Goal: Browse casually: Explore the website without a specific task or goal

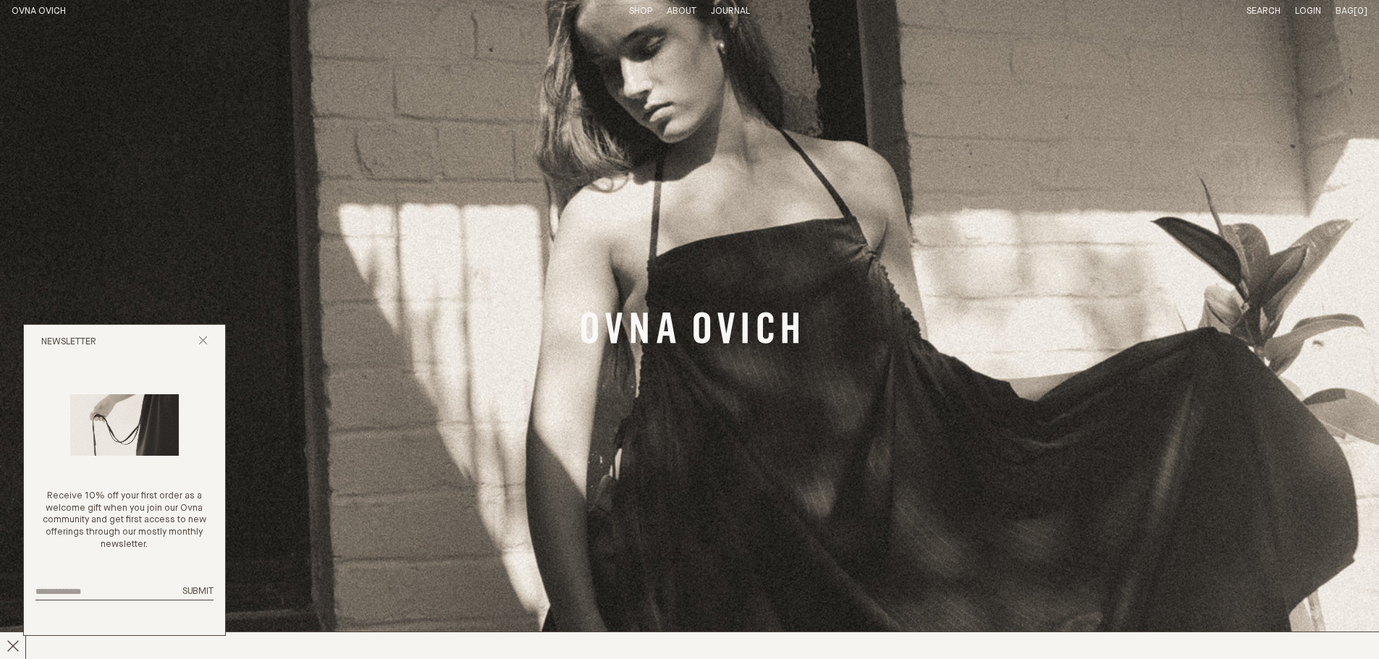
drag, startPoint x: 205, startPoint y: 335, endPoint x: 247, endPoint y: 335, distance: 42.0
click at [205, 336] on icon "Close popup" at bounding box center [202, 340] width 9 height 9
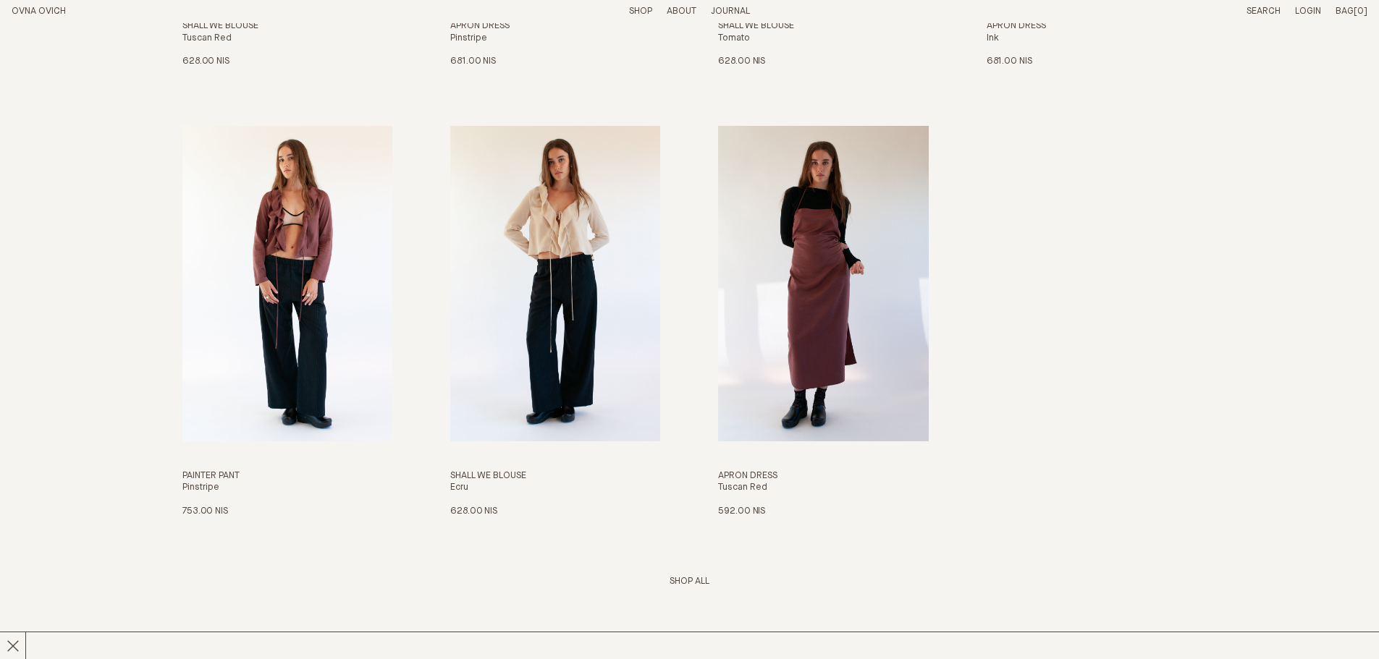
scroll to position [2461, 0]
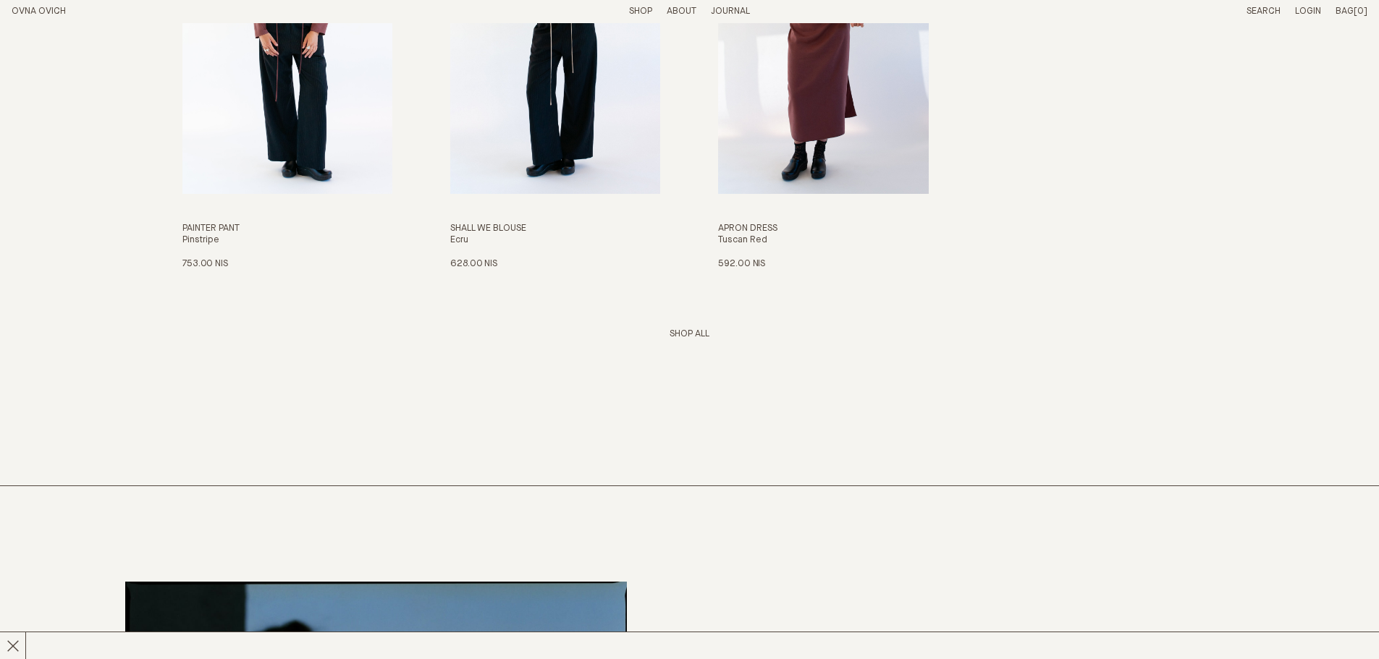
click at [687, 332] on link "Shop All" at bounding box center [689, 333] width 40 height 9
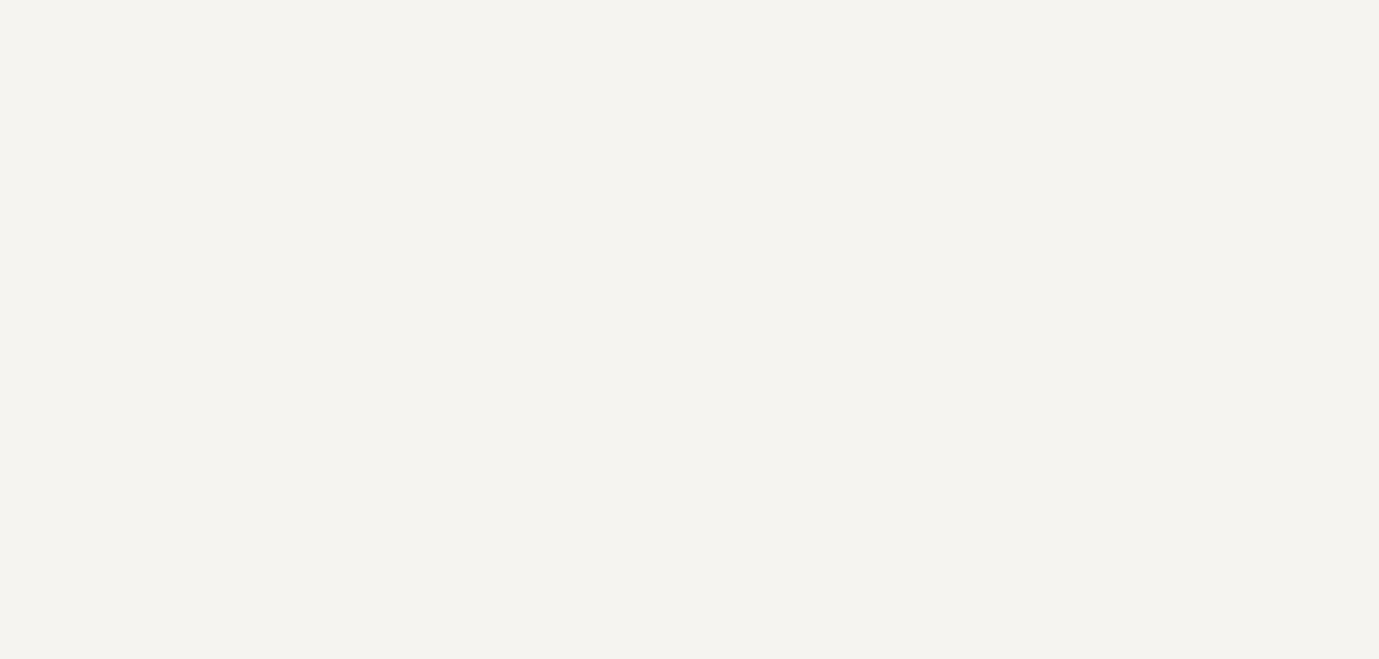
scroll to position [2967, 0]
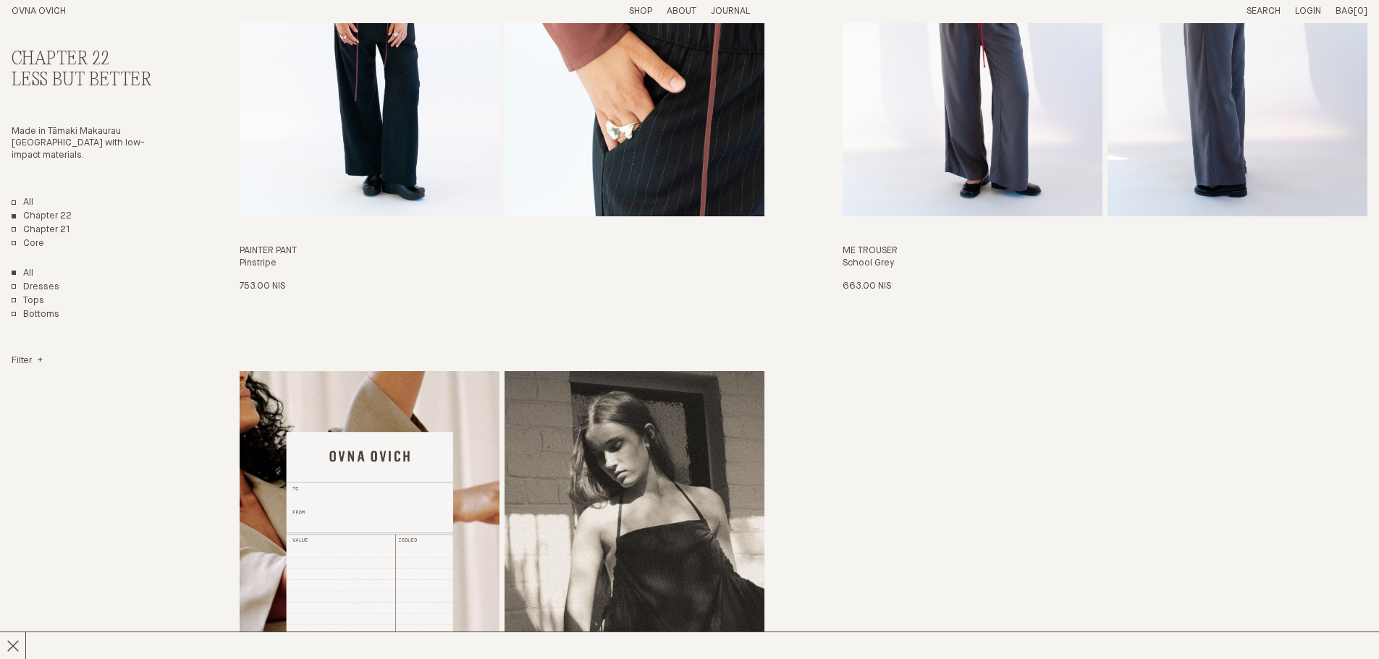
scroll to position [3908, 0]
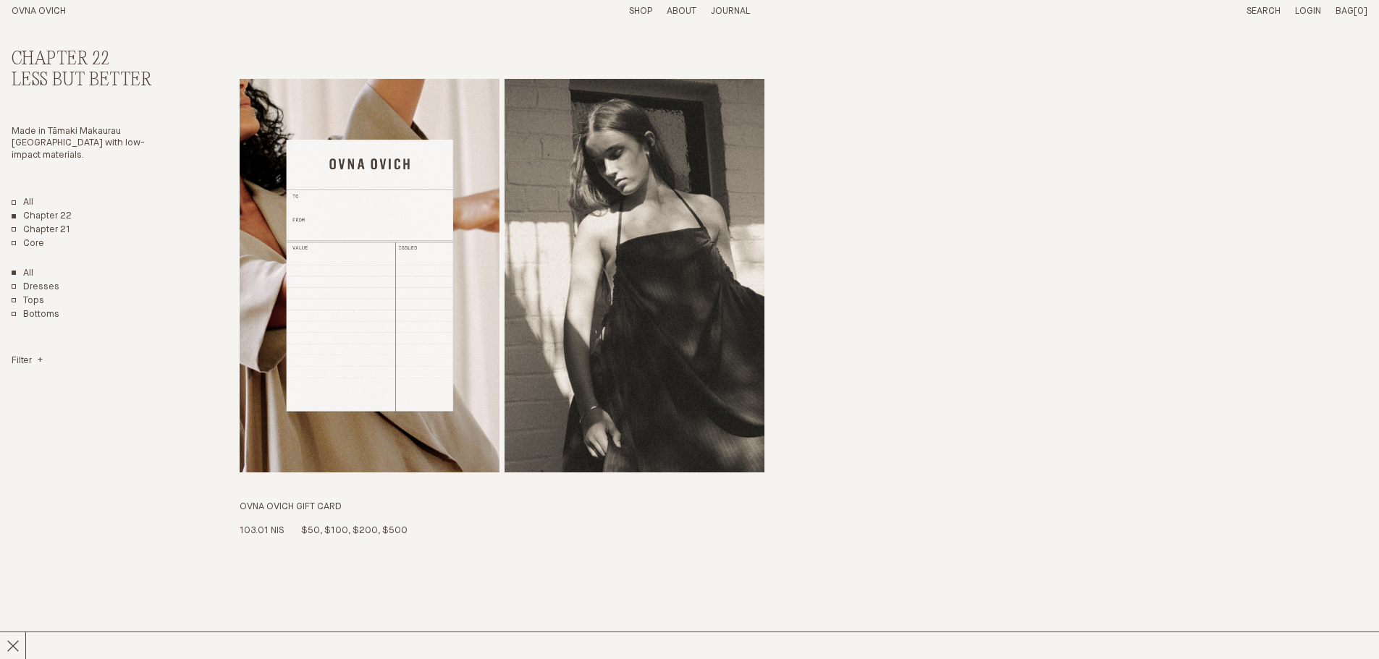
click at [405, 223] on img "OVNA OVICH GIFT CARD" at bounding box center [370, 276] width 260 height 394
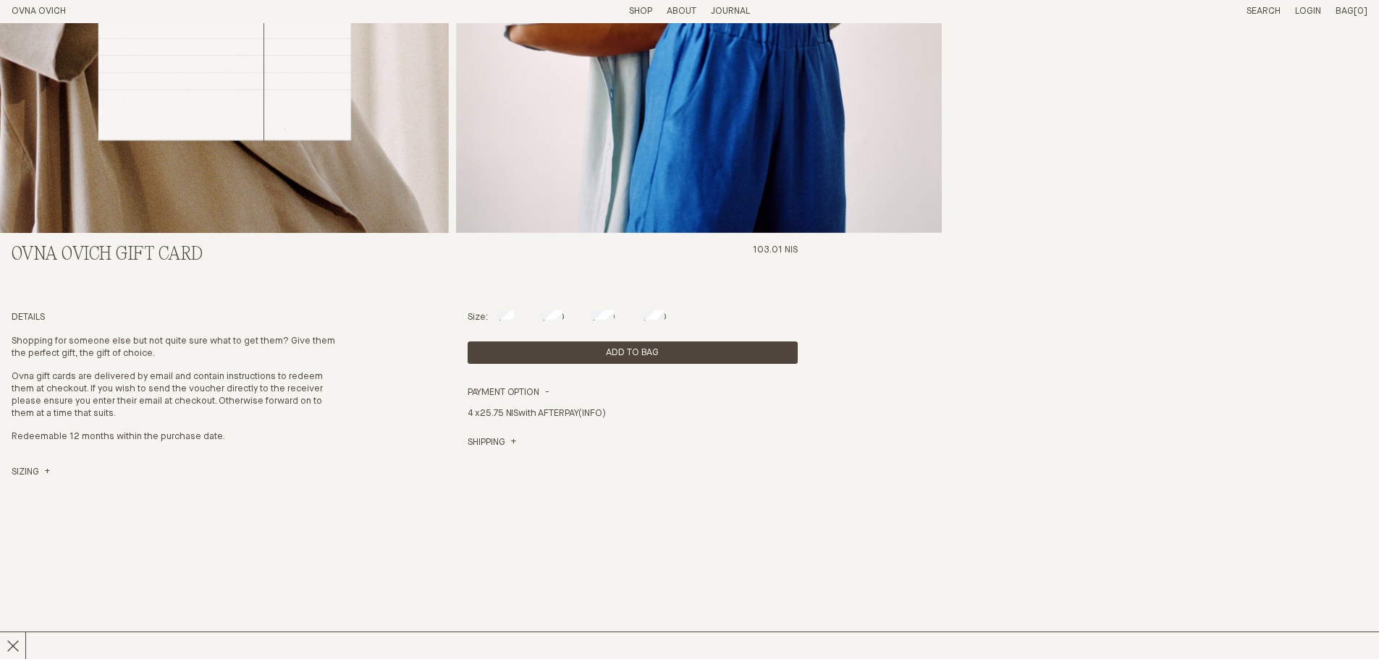
scroll to position [434, 0]
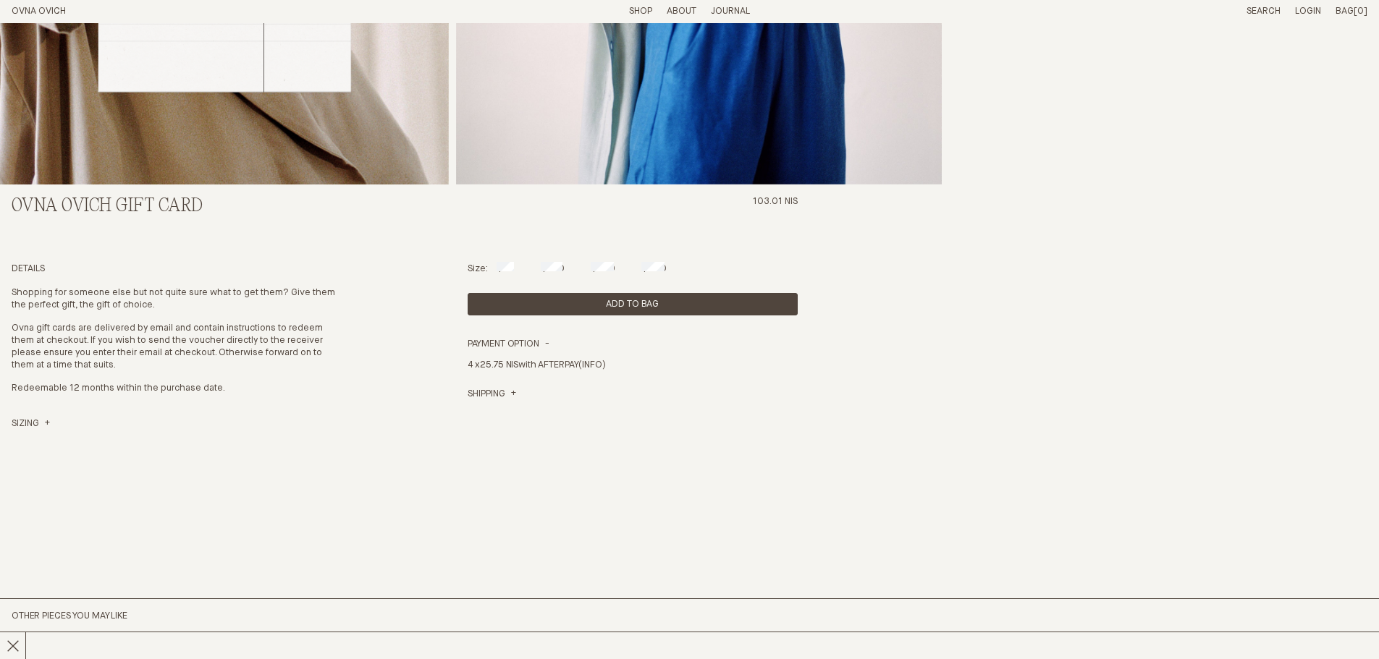
click at [547, 271] on label "$100" at bounding box center [552, 268] width 23 height 9
click at [520, 339] on h4 "Payment Option" at bounding box center [509, 345] width 82 height 12
click at [526, 342] on h4 "Payment Option" at bounding box center [509, 345] width 83 height 12
click at [496, 397] on link "Shipping" at bounding box center [492, 395] width 48 height 12
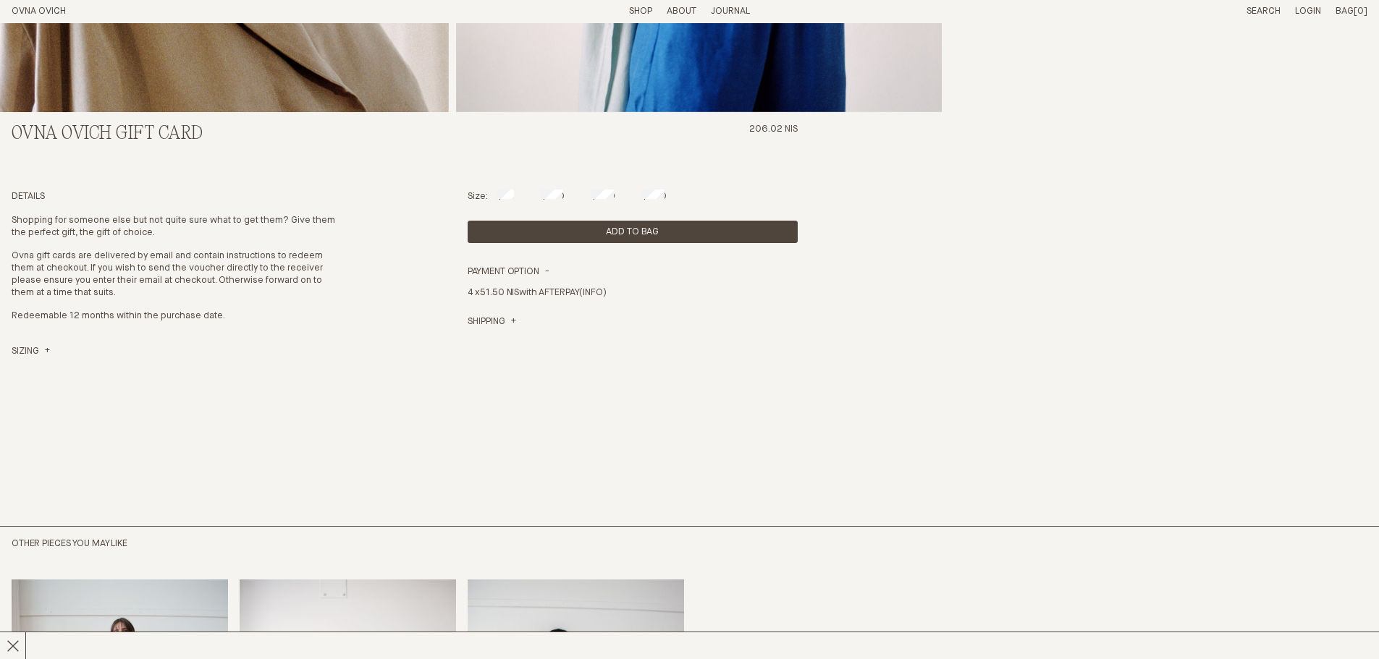
scroll to position [0, 0]
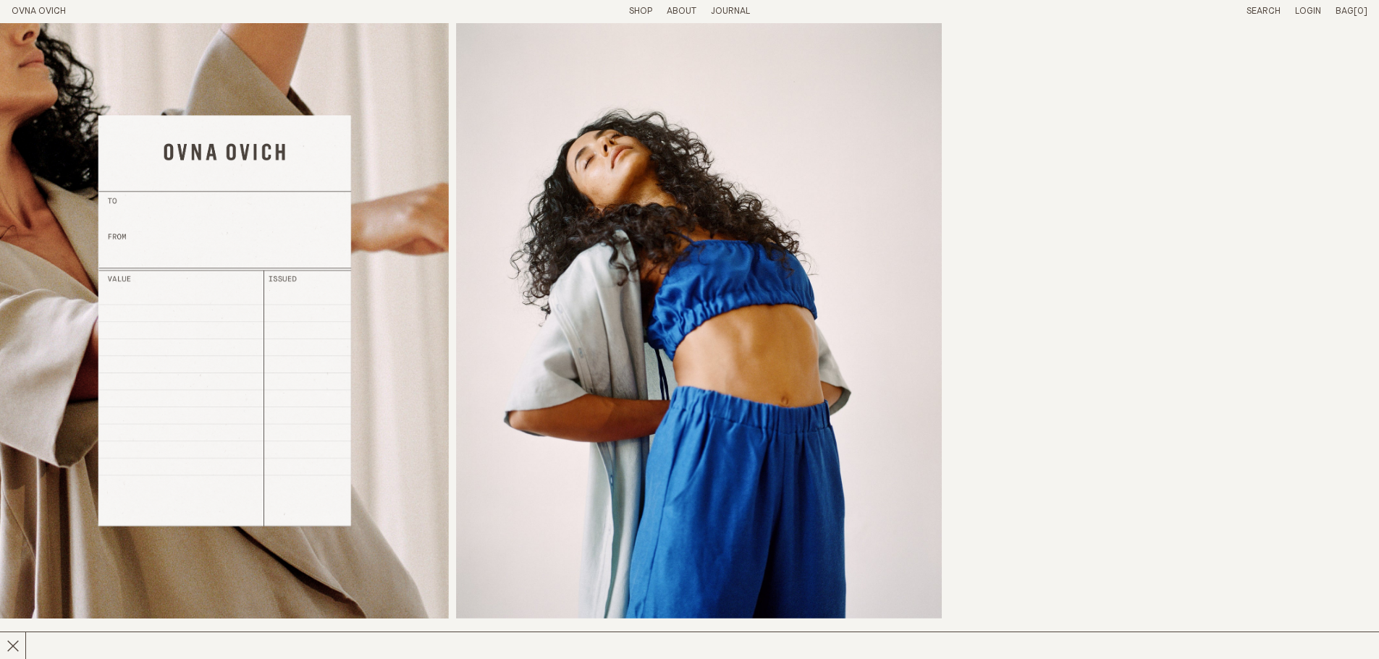
click at [640, 13] on link "Shop" at bounding box center [640, 11] width 23 height 9
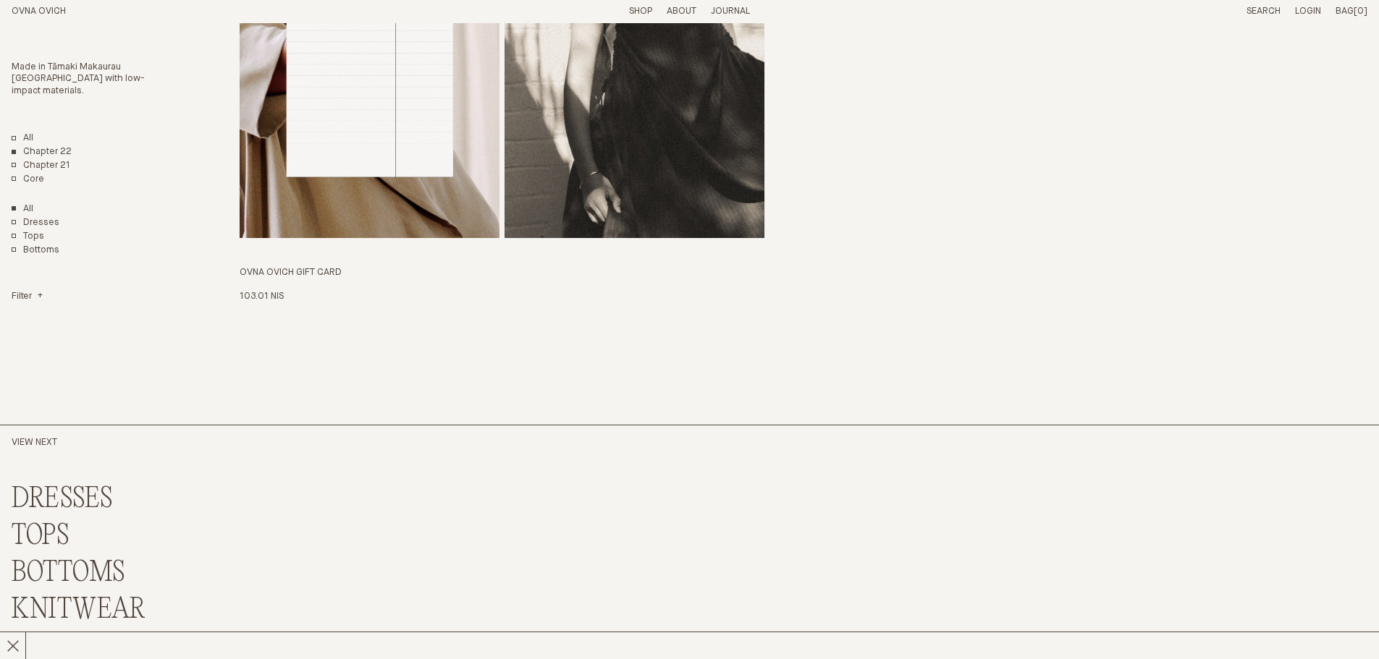
scroll to position [4141, 0]
click at [46, 12] on link "OVNA OVICH" at bounding box center [39, 11] width 54 height 9
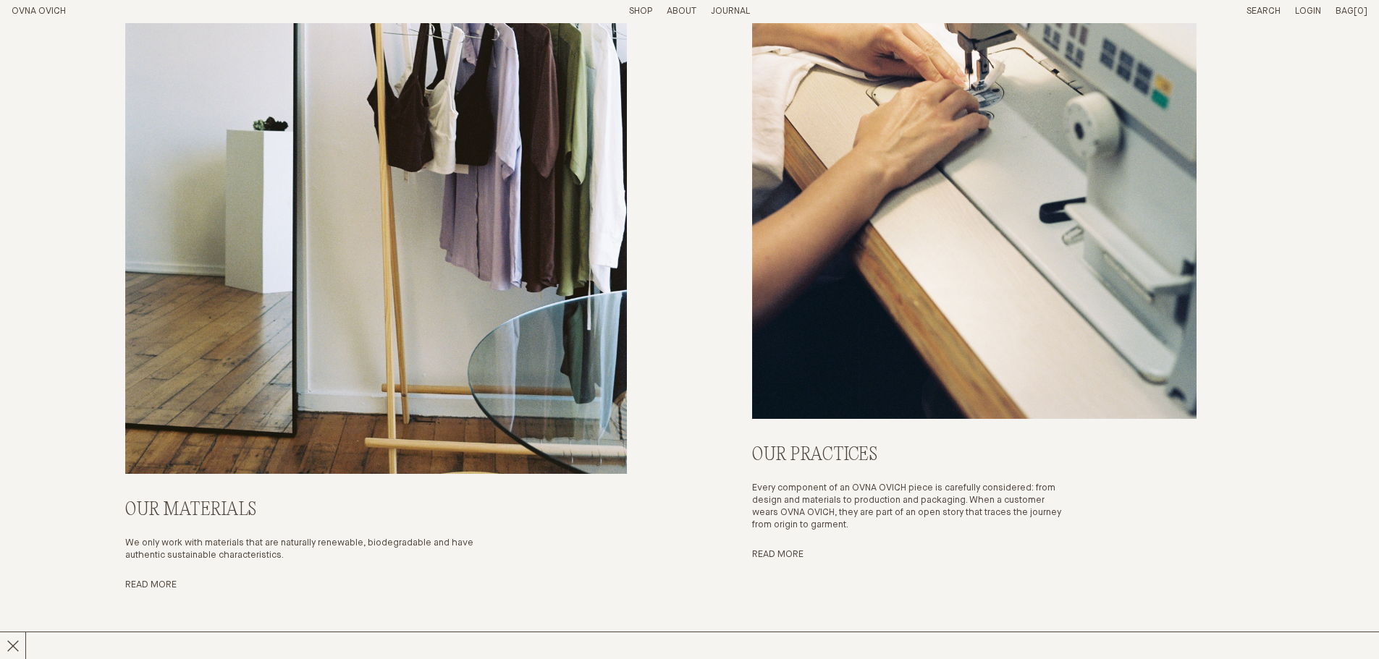
scroll to position [6463, 0]
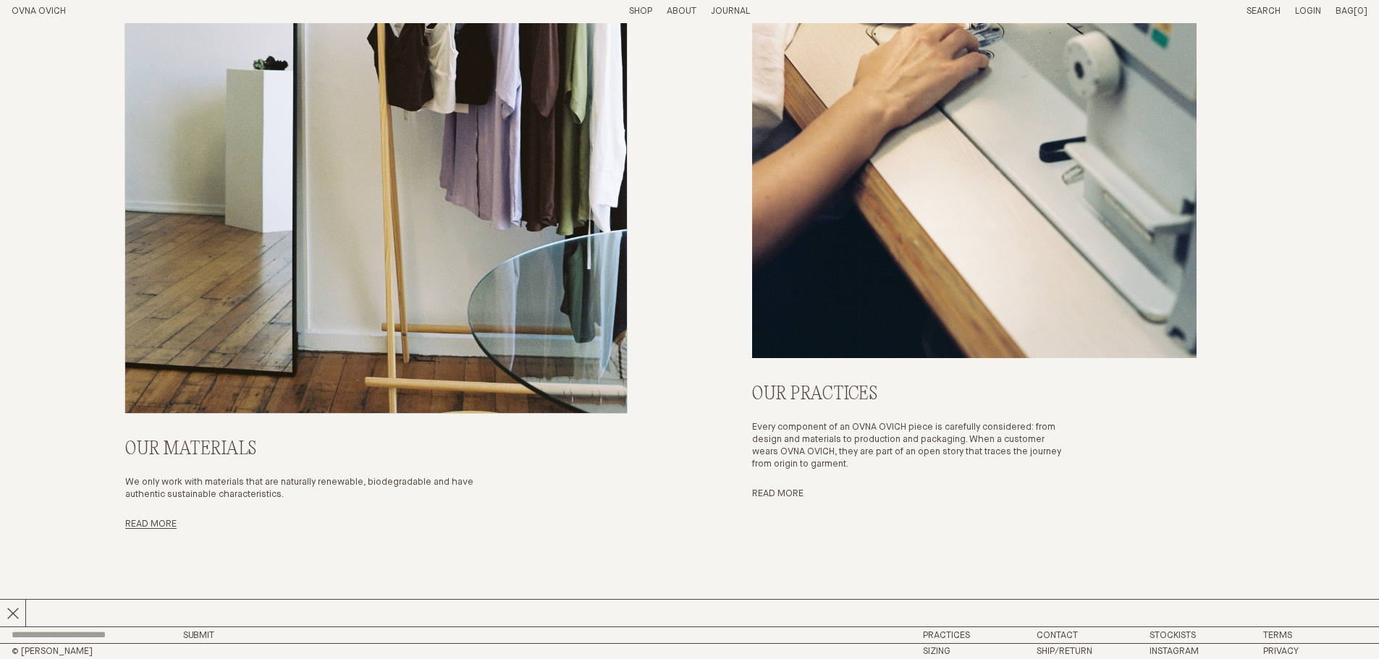
click at [597, 265] on img "Read More" at bounding box center [375, 36] width 501 height 753
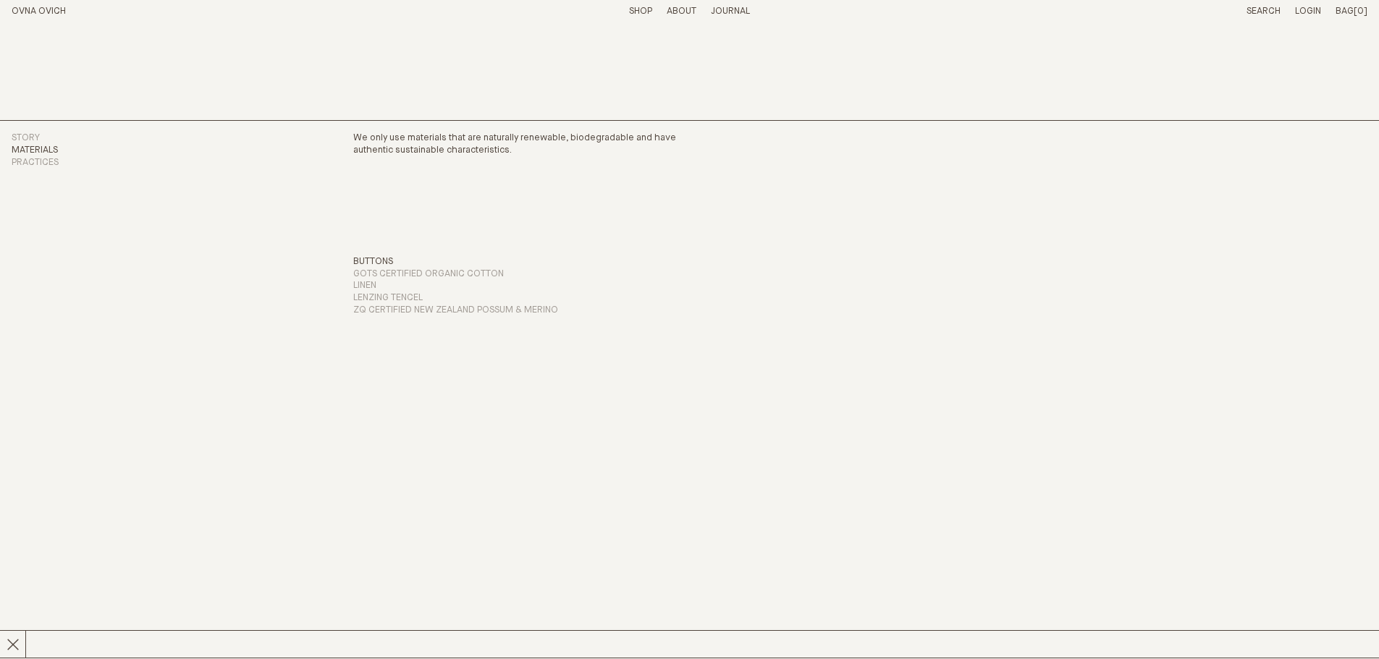
click at [384, 265] on h3 "Buttons" at bounding box center [373, 262] width 40 height 12
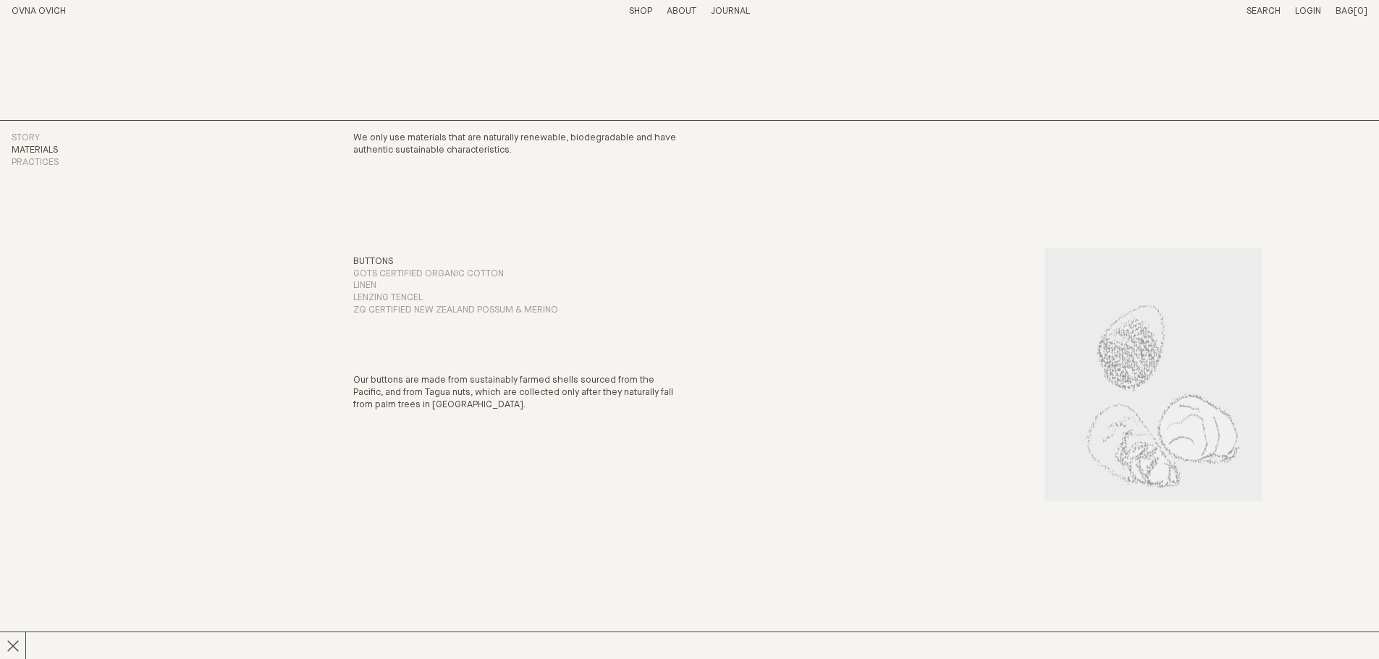
click at [403, 266] on li "Buttons Buttons Our buttons are made from sustainably farmed shells sourced fro…" at bounding box center [518, 262] width 330 height 12
click at [405, 270] on h3 "GOTS Certified Organic Cotton" at bounding box center [428, 274] width 151 height 12
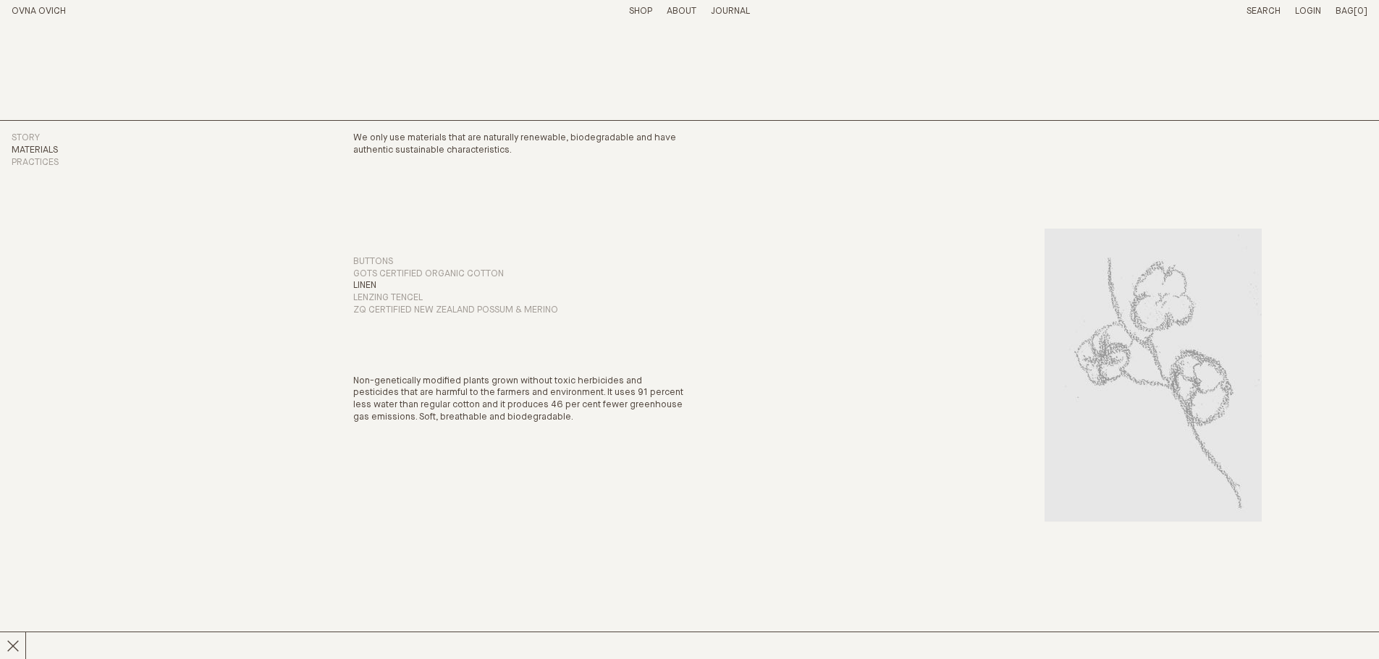
click at [389, 290] on li "Linen Linen A very durable fabric made from the flax plant, that is both cool i…" at bounding box center [518, 286] width 330 height 12
click at [389, 304] on button "Lenzing Tencel" at bounding box center [387, 298] width 69 height 12
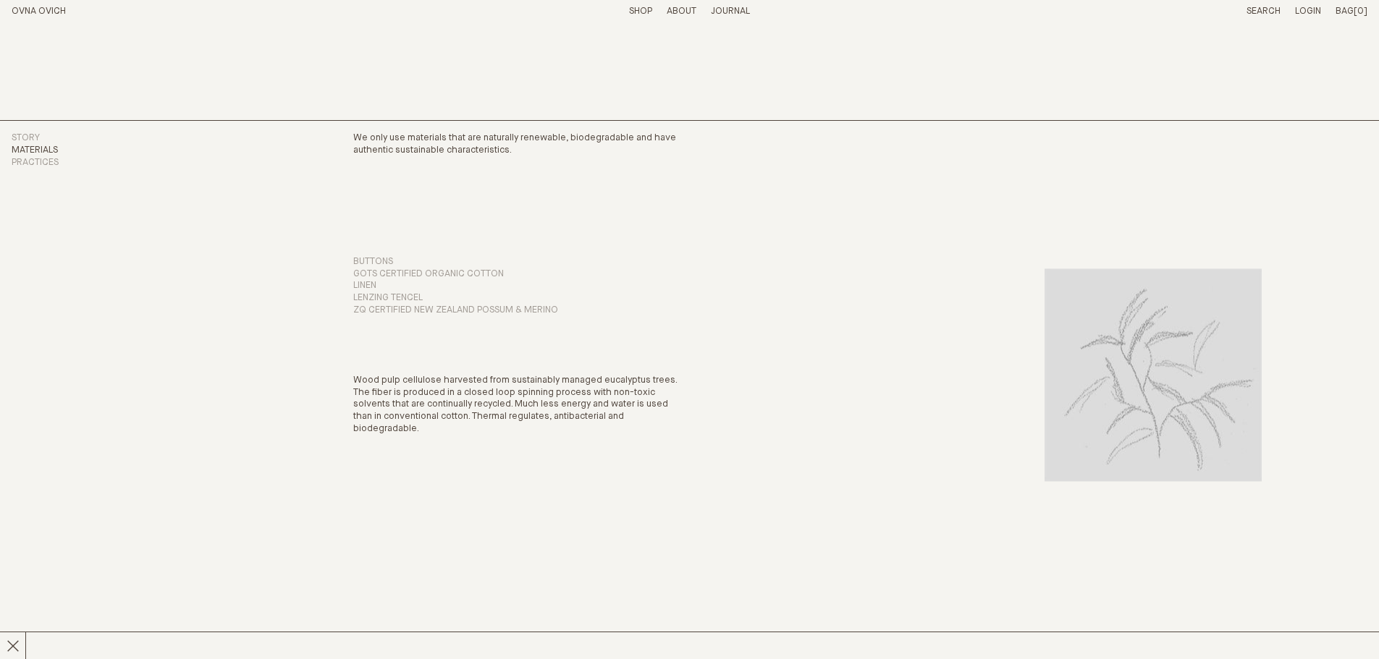
click at [738, 13] on link "Journal" at bounding box center [730, 11] width 39 height 9
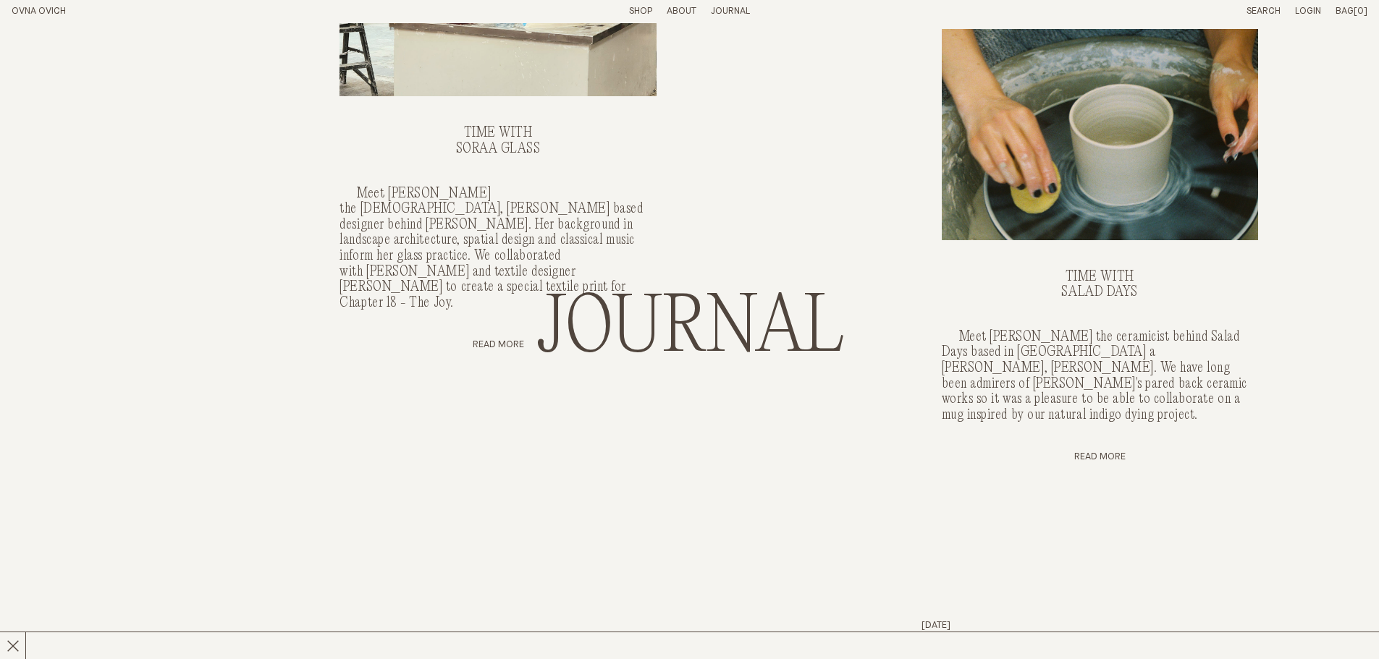
scroll to position [724, 0]
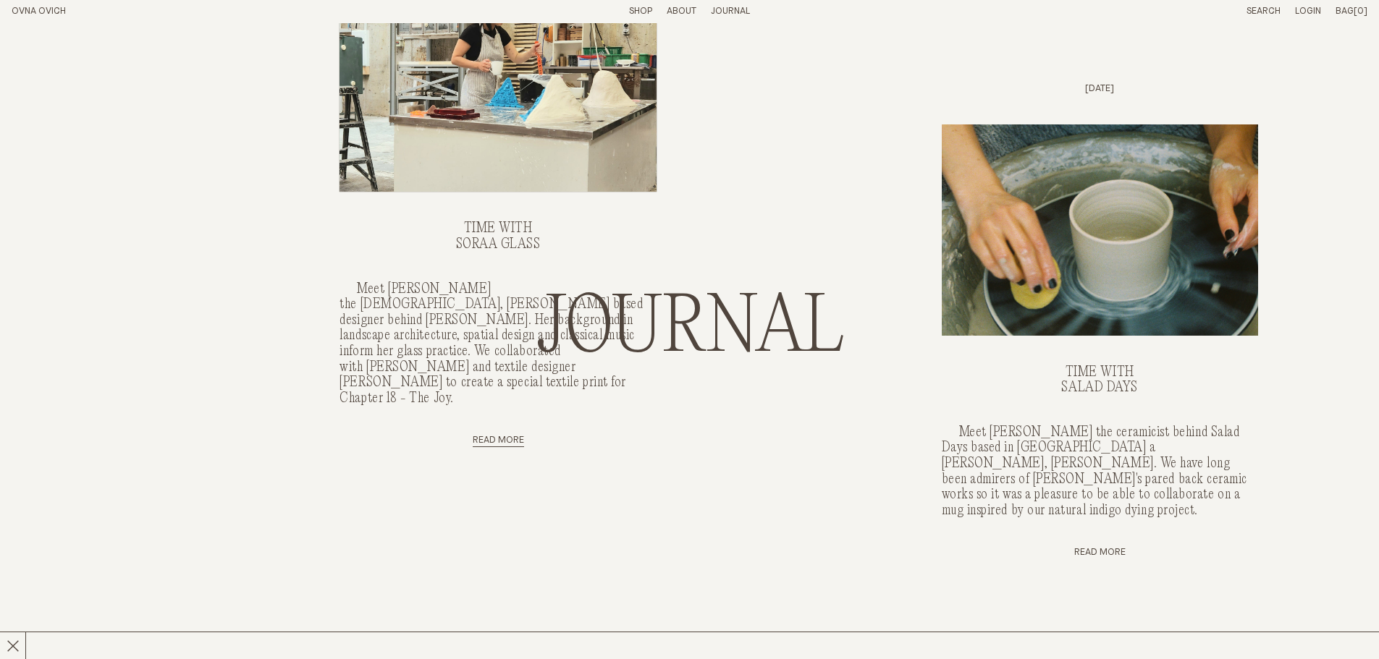
click at [541, 153] on img "TIME WITH, SORAA GLASS" at bounding box center [497, 72] width 316 height 237
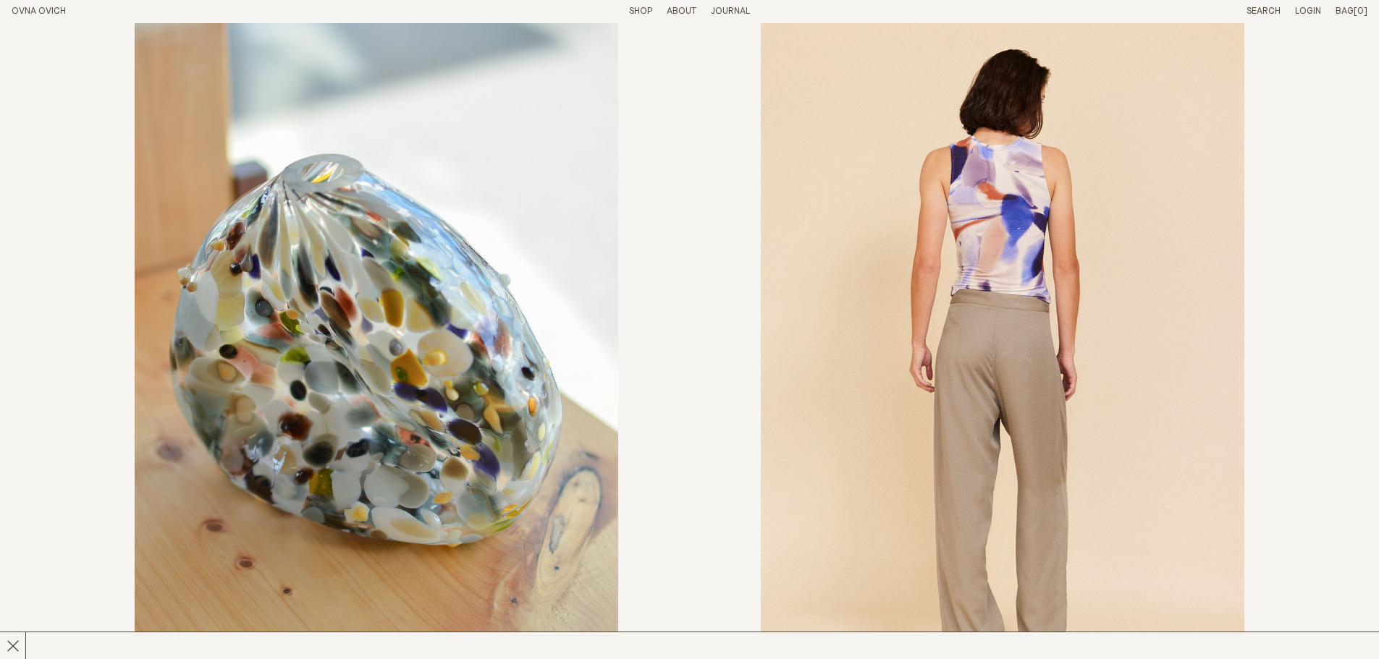
scroll to position [1809, 0]
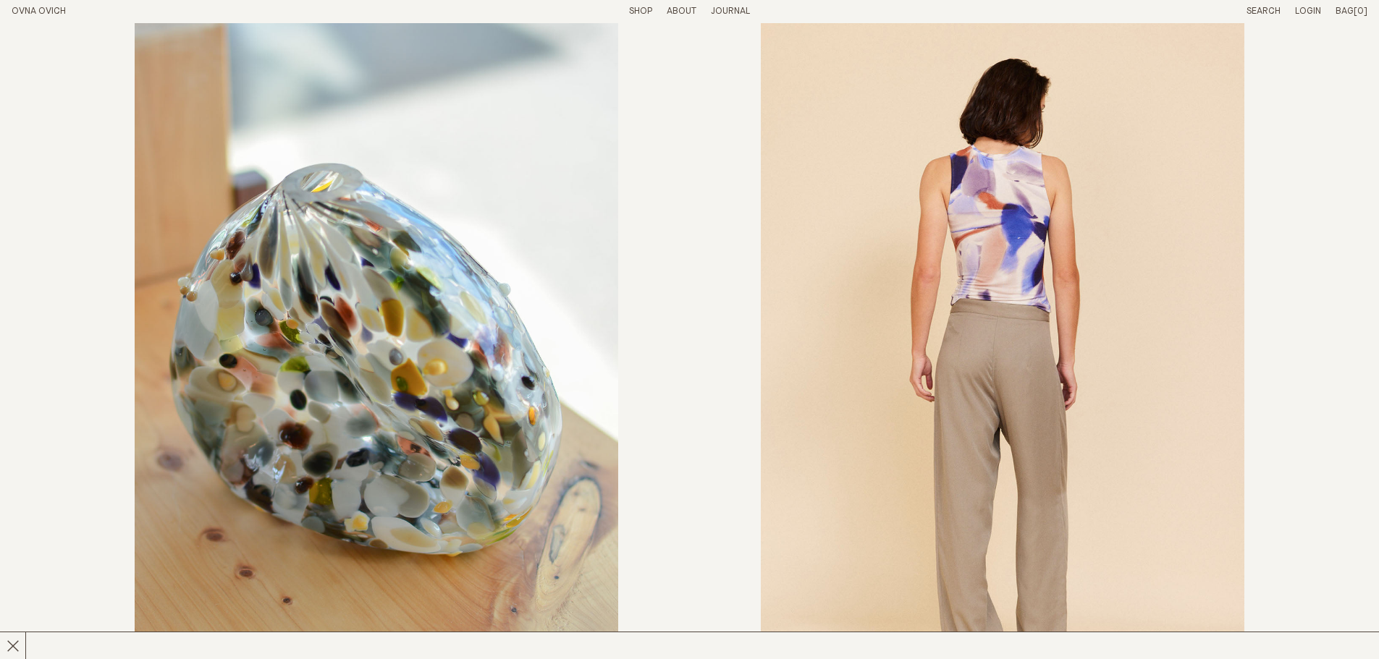
click at [37, 9] on link "OVNA OVICH" at bounding box center [39, 11] width 54 height 9
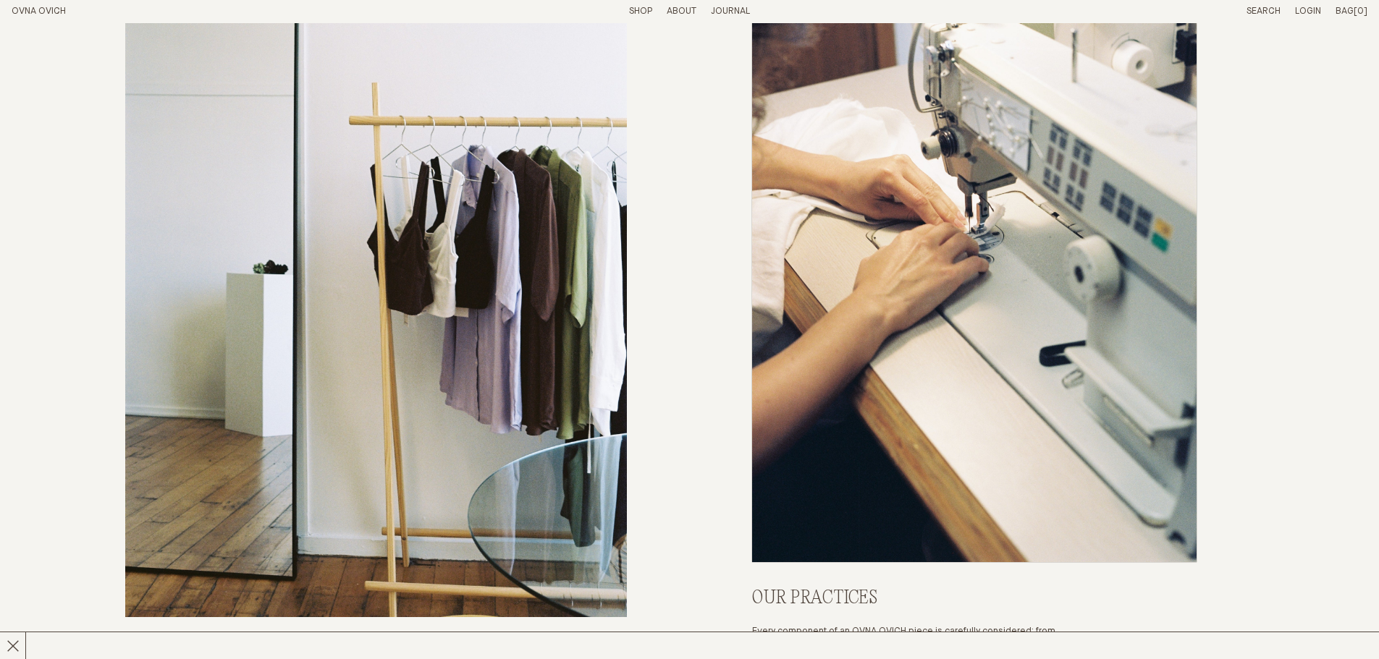
scroll to position [6246, 0]
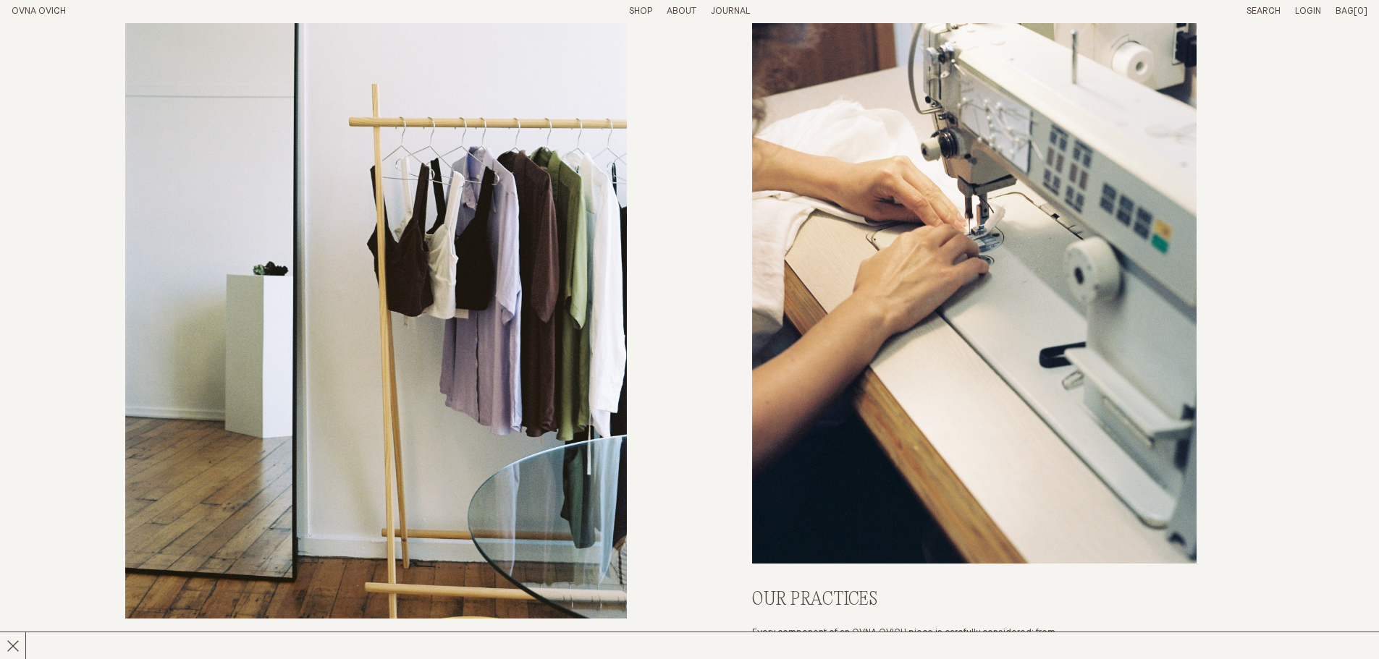
click at [681, 9] on p "About" at bounding box center [682, 12] width 30 height 12
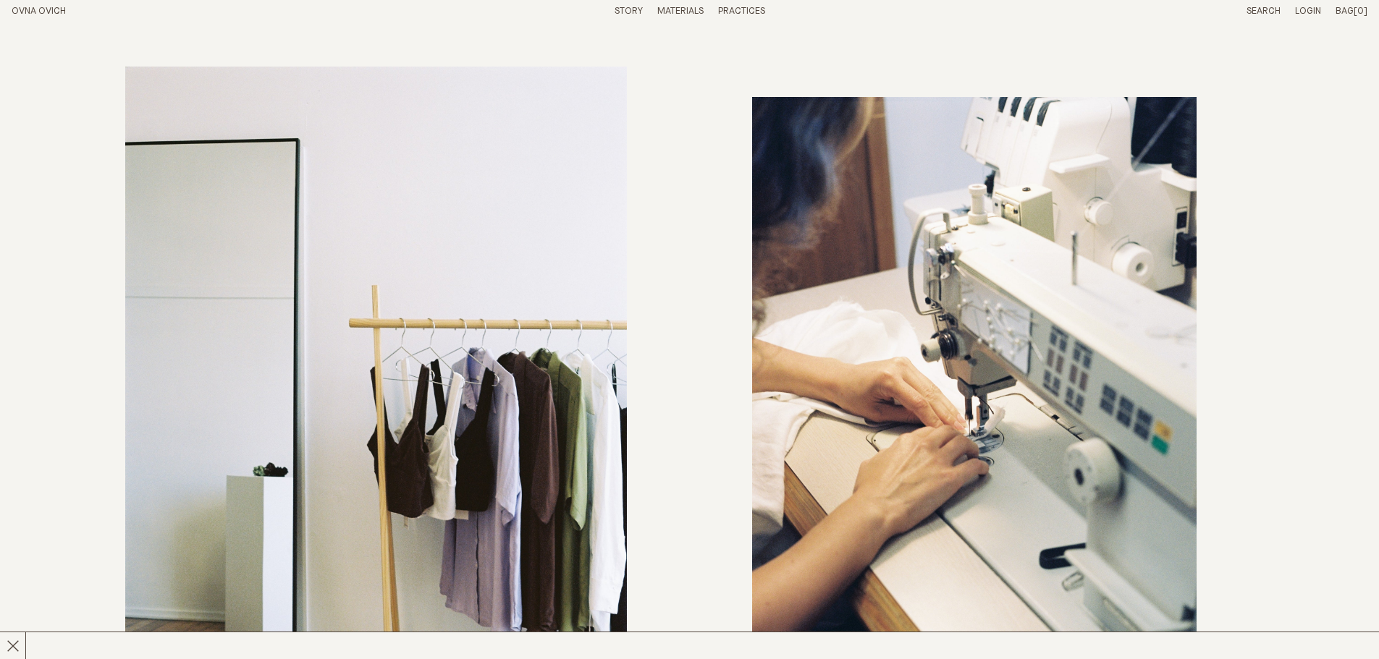
scroll to position [6029, 0]
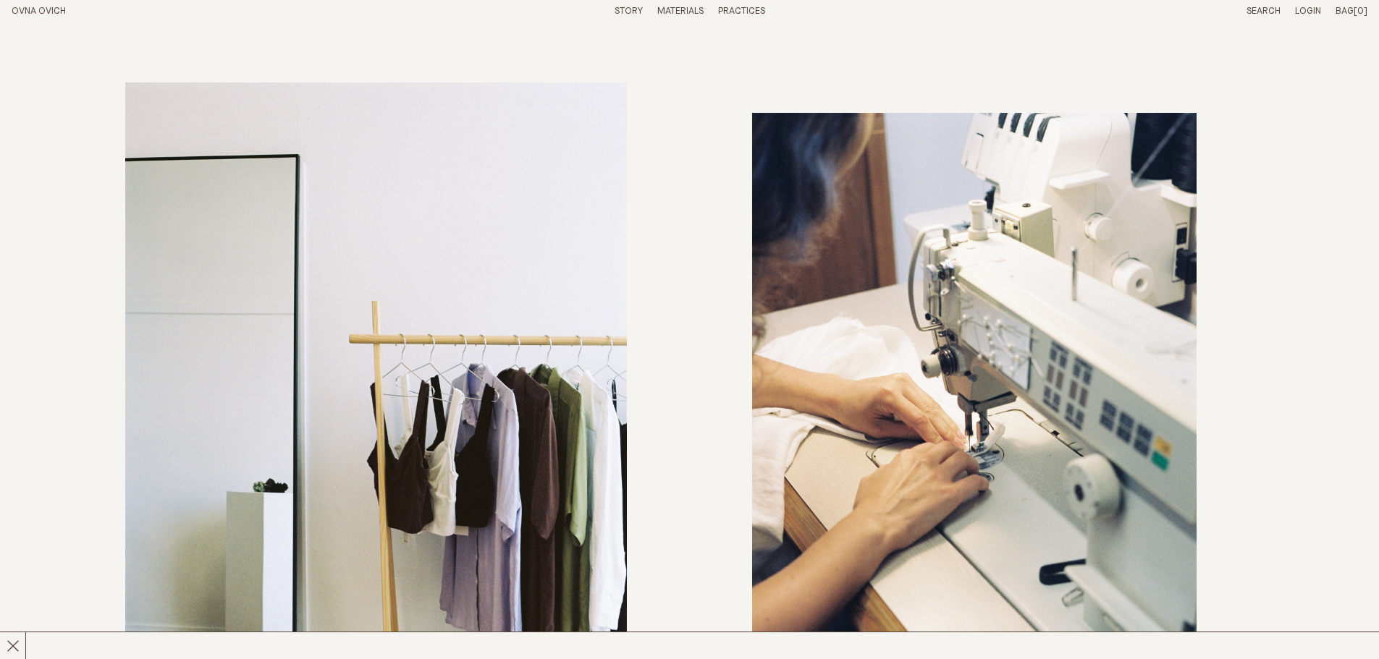
click at [670, 8] on link "Materials" at bounding box center [680, 11] width 46 height 9
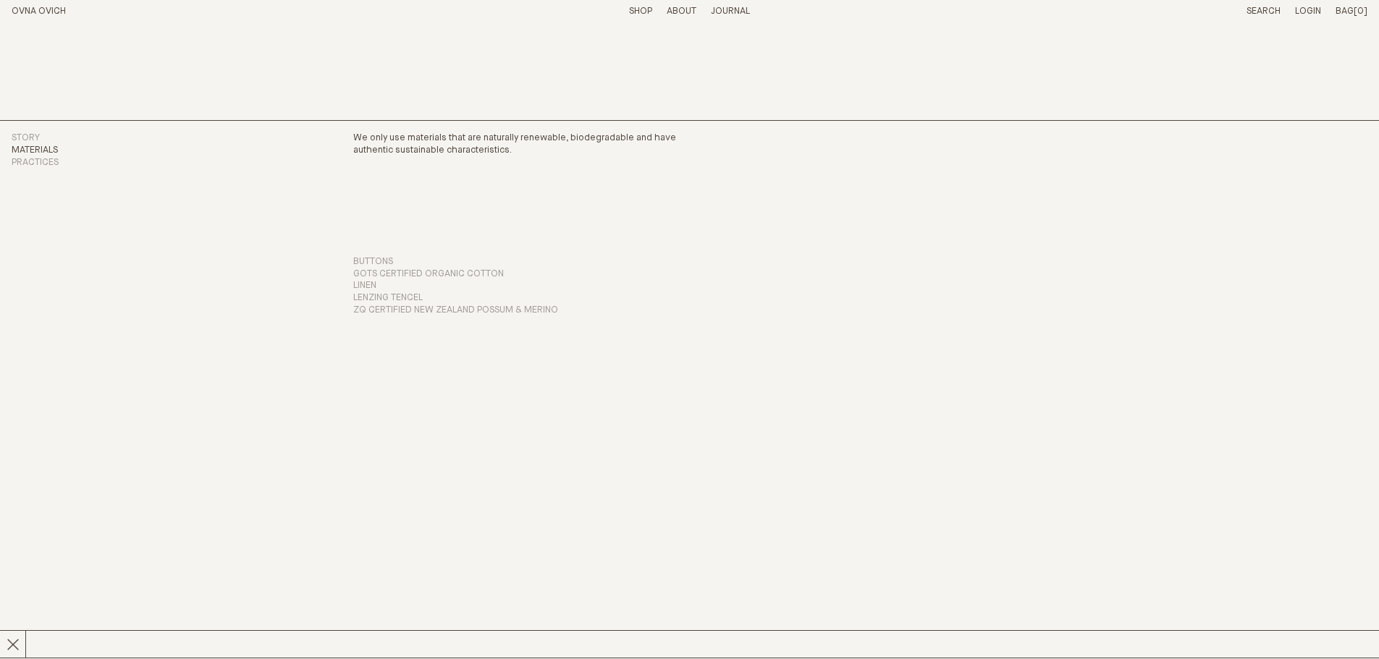
click at [682, 11] on p "About" at bounding box center [682, 12] width 30 height 12
click at [614, 12] on link "Story" at bounding box center [628, 11] width 28 height 9
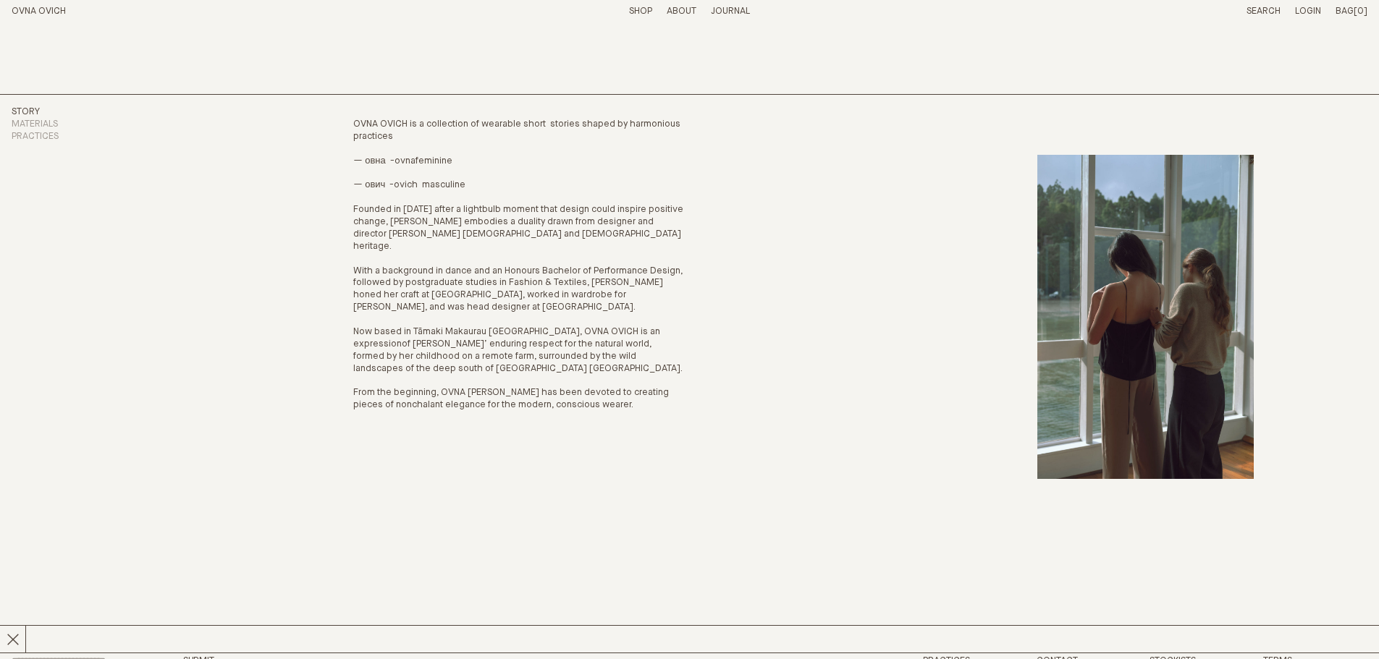
scroll to position [51, 0]
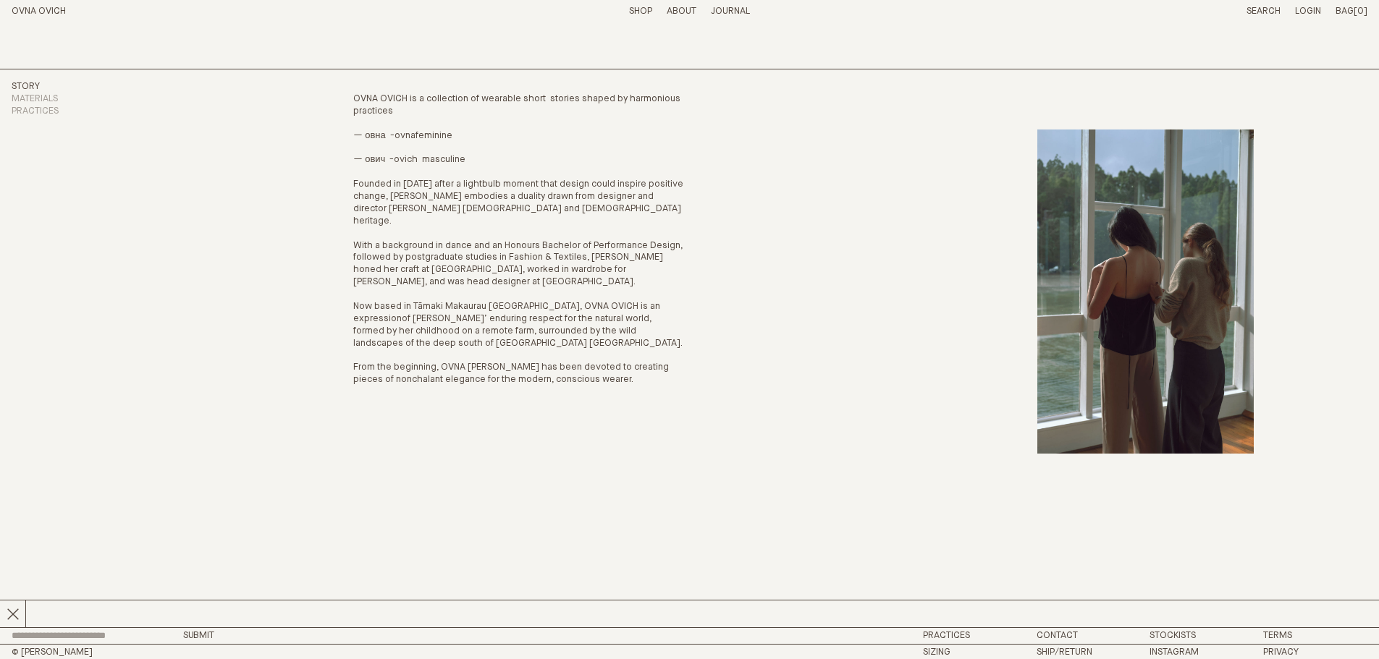
click at [719, 8] on link "Journal" at bounding box center [730, 11] width 39 height 9
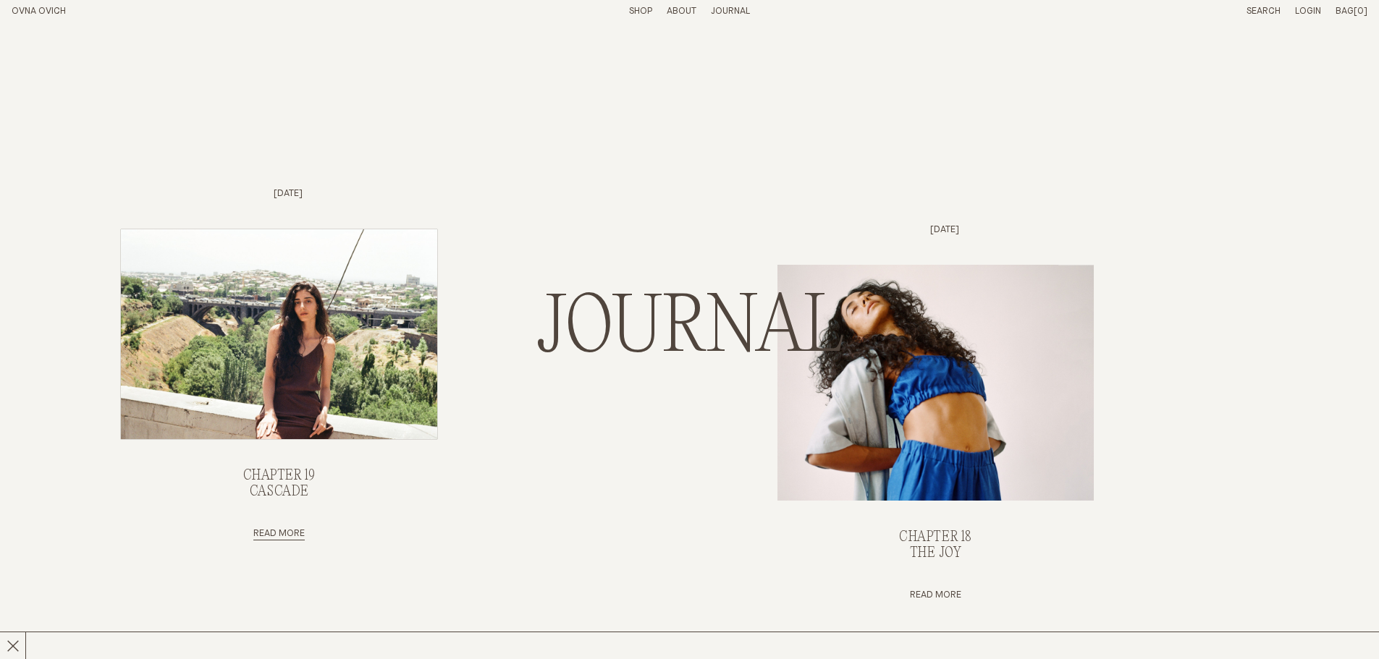
scroll to position [217, 0]
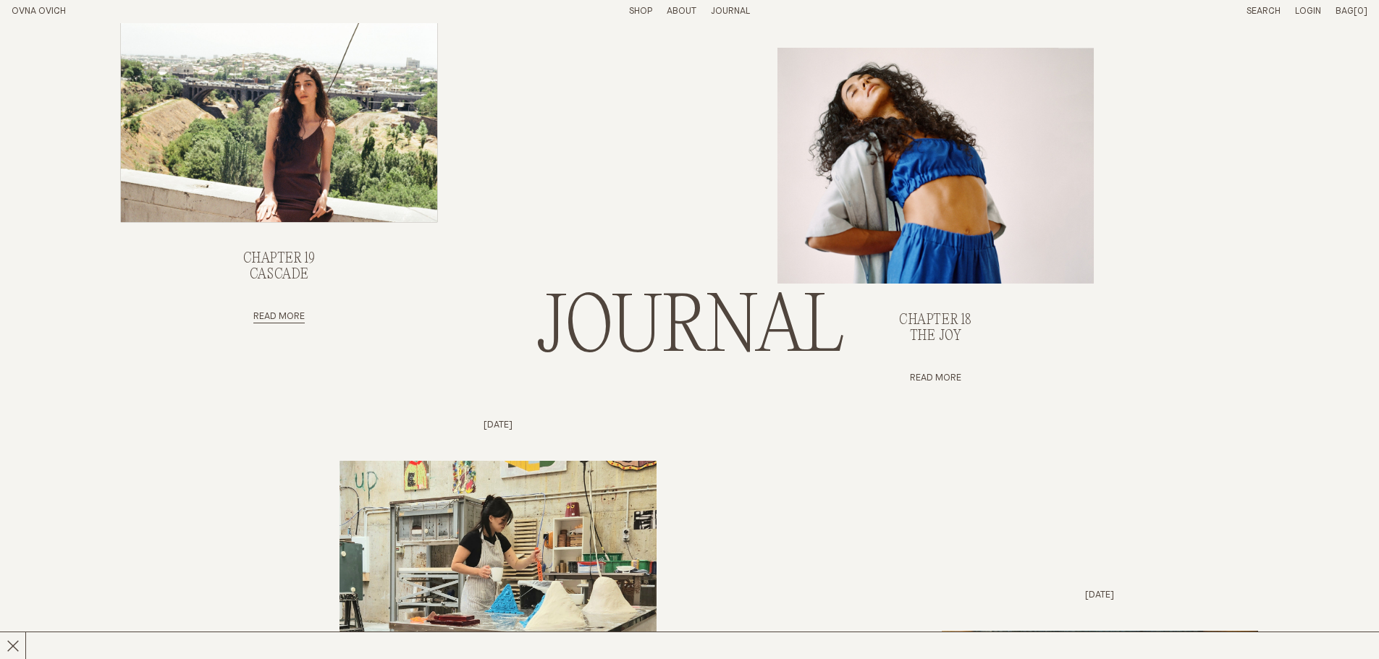
click at [321, 206] on img "Chapter 19, Cascade" at bounding box center [279, 117] width 316 height 210
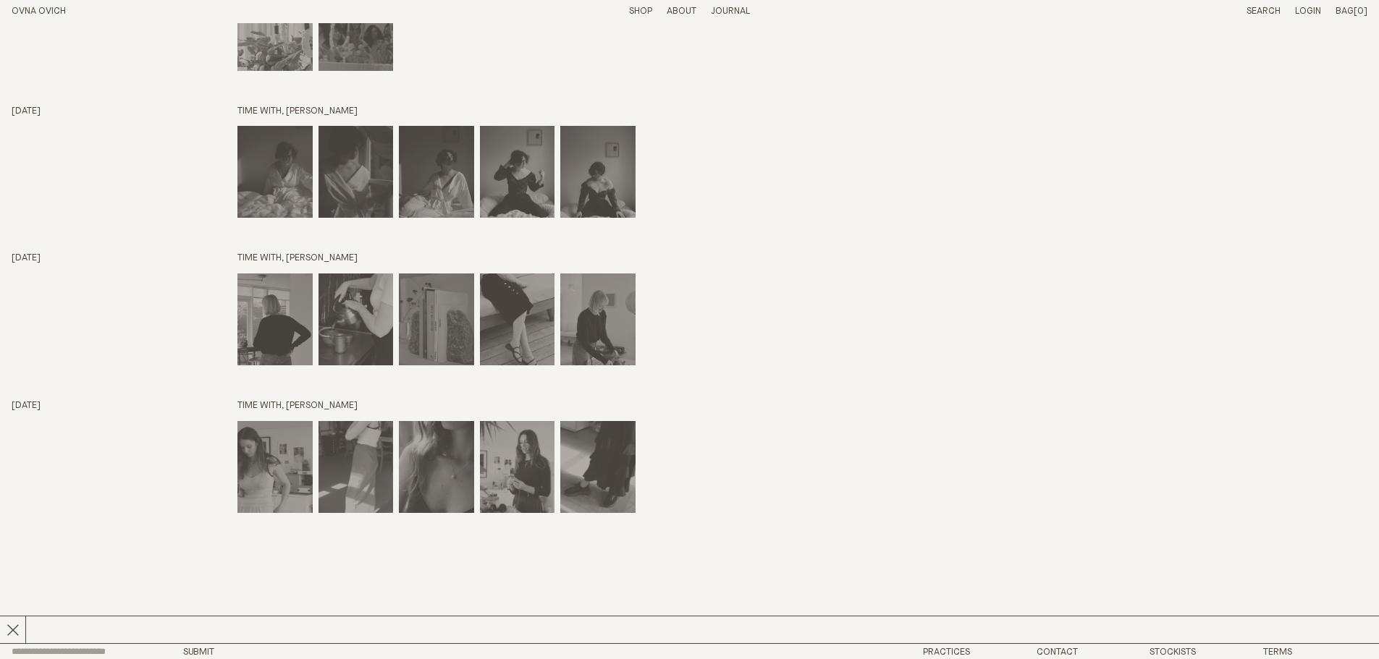
scroll to position [3040, 0]
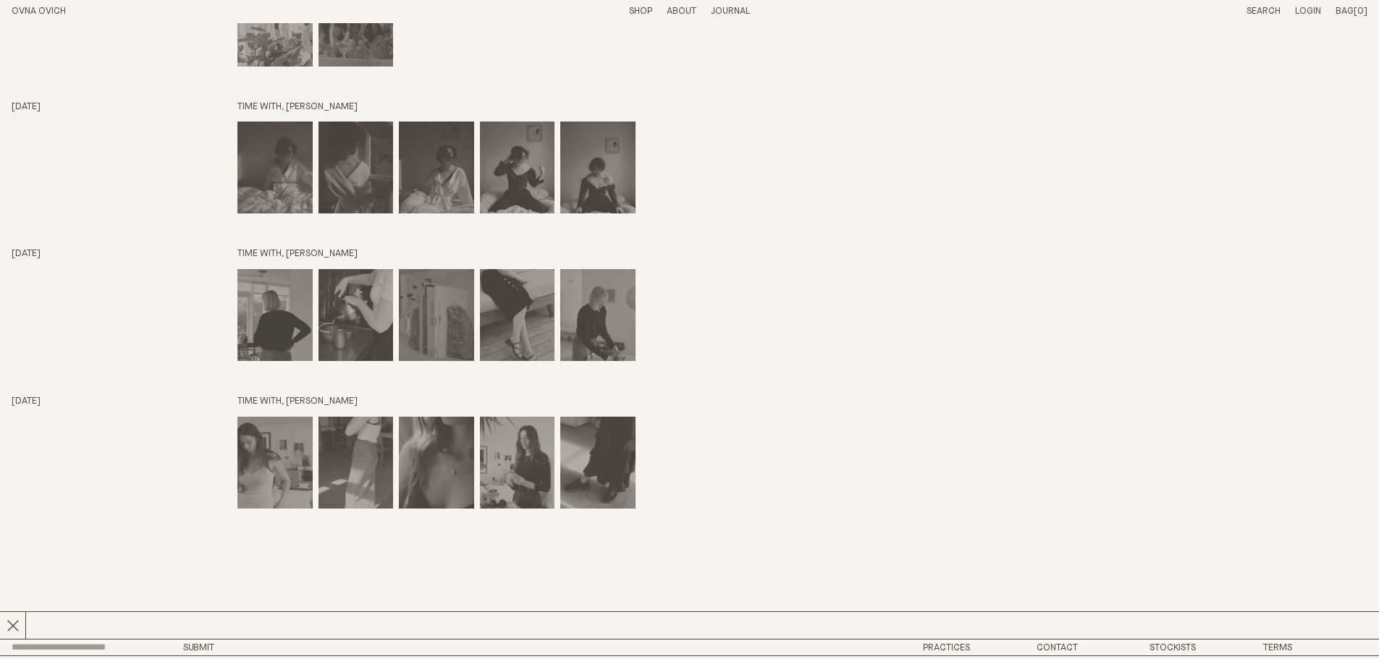
drag, startPoint x: 1353, startPoint y: 347, endPoint x: 1345, endPoint y: 349, distance: 8.1
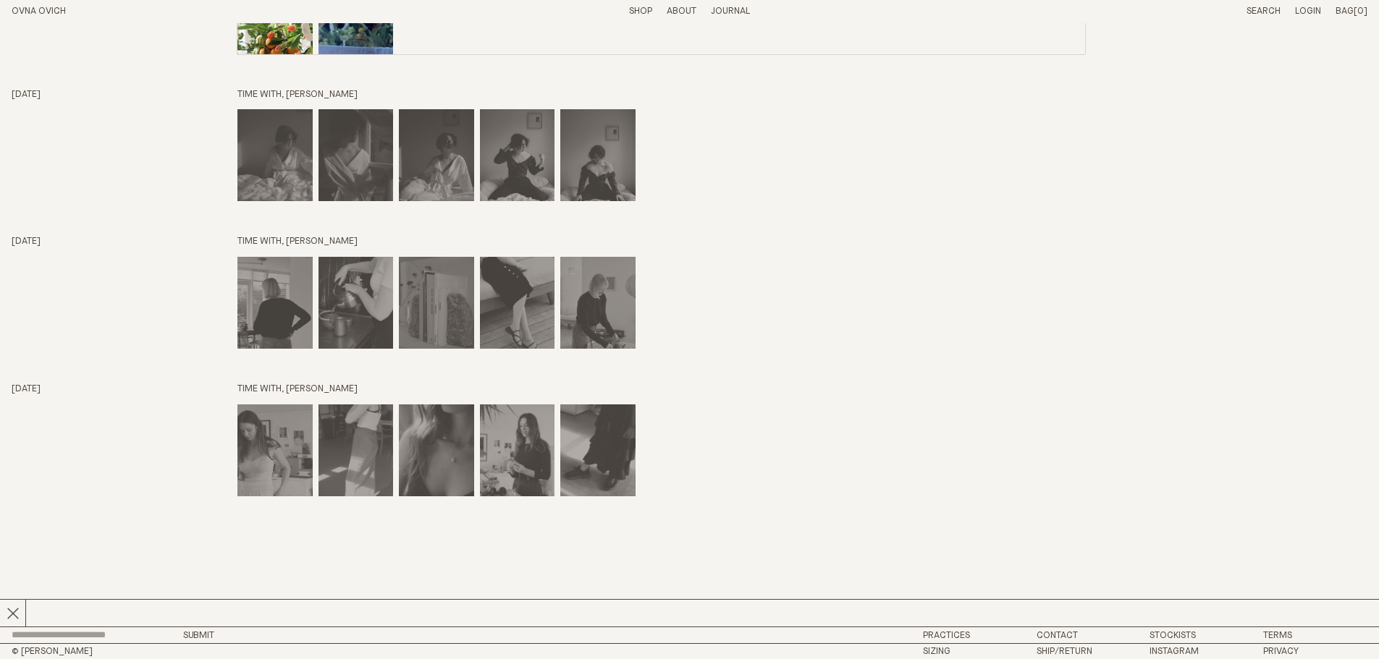
scroll to position [3401, 0]
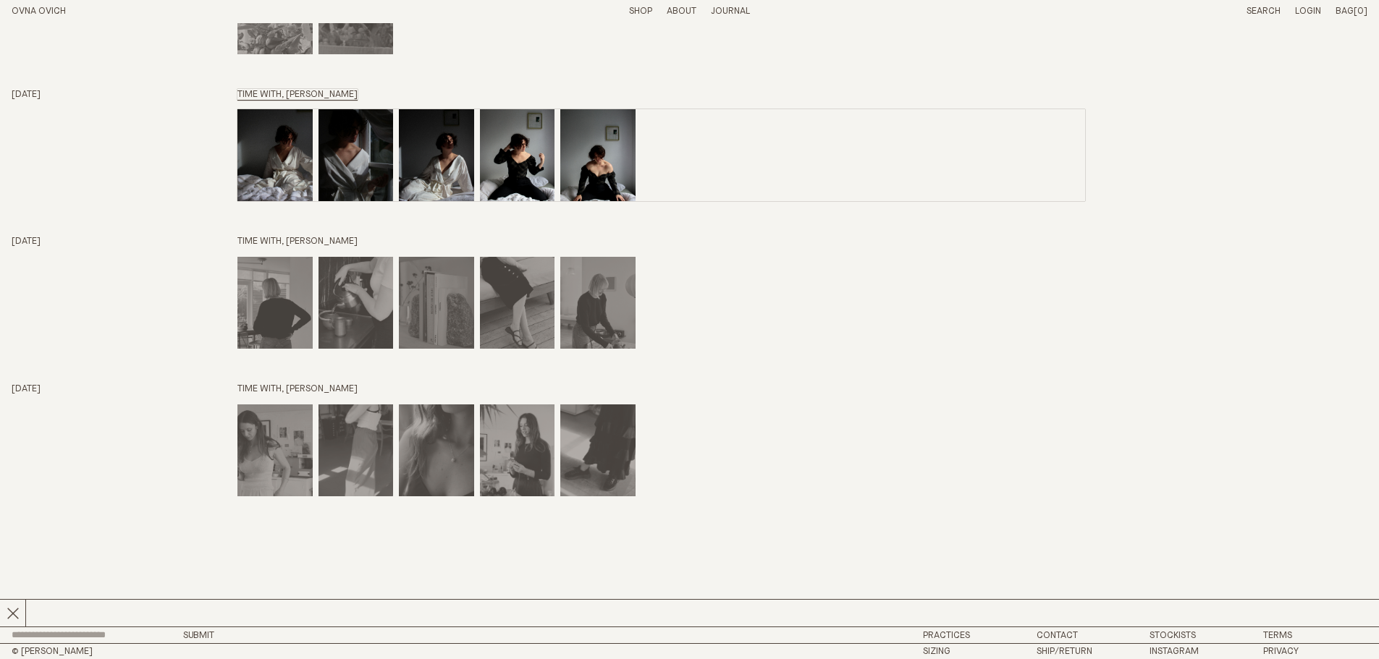
click at [719, 201] on div "Time with, OPHELIA KING" at bounding box center [660, 155] width 847 height 92
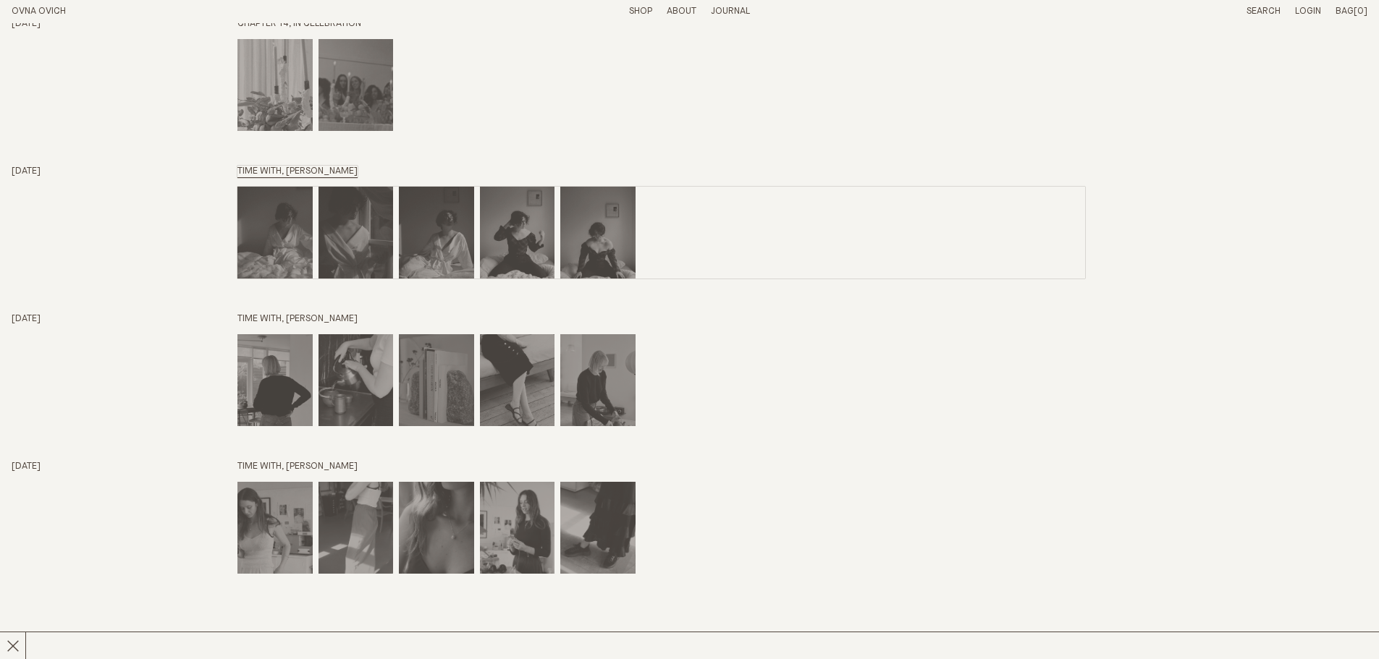
scroll to position [5333, 0]
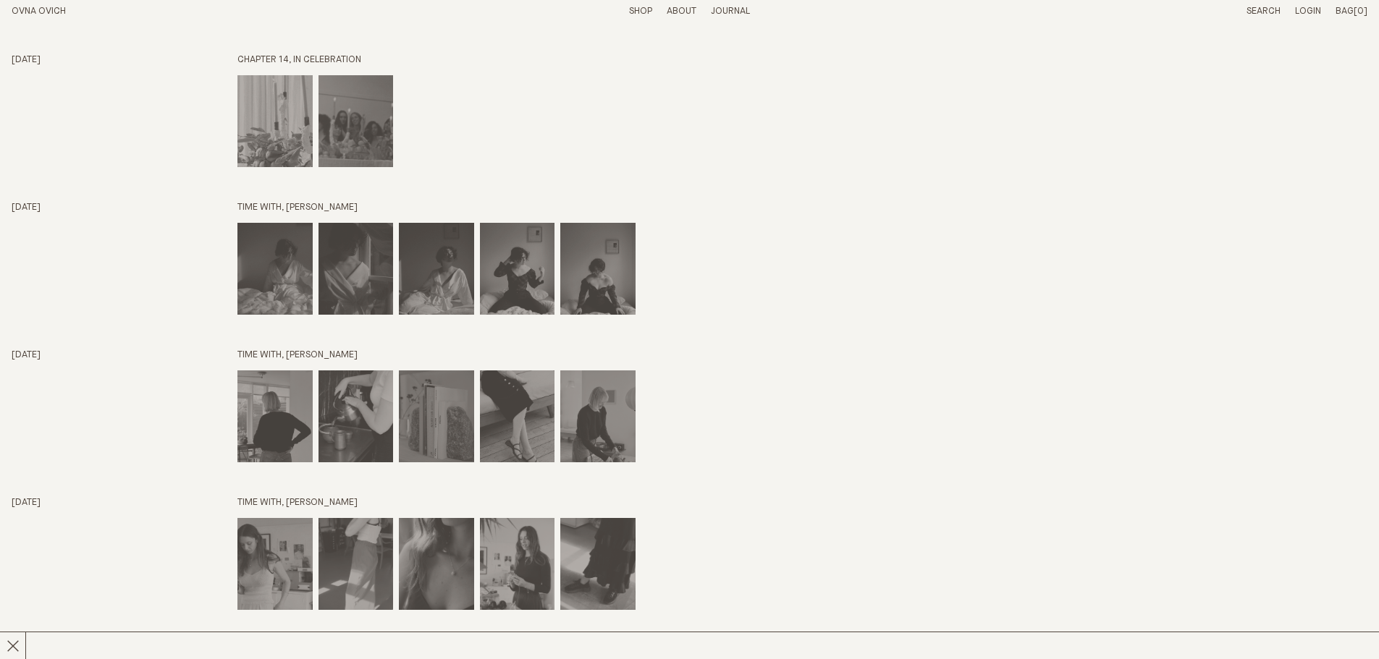
click at [56, 12] on link "OVNA OVICH" at bounding box center [39, 11] width 54 height 9
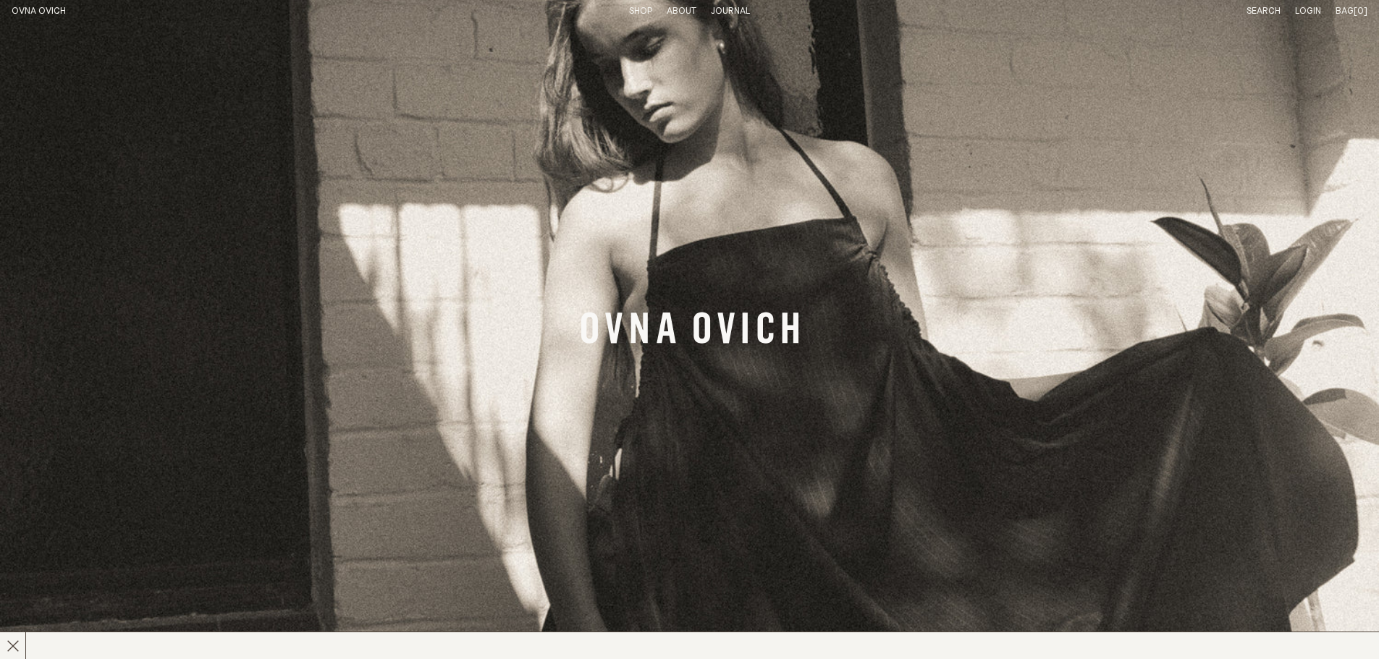
click at [1353, 7] on span "Bag" at bounding box center [1344, 11] width 18 height 9
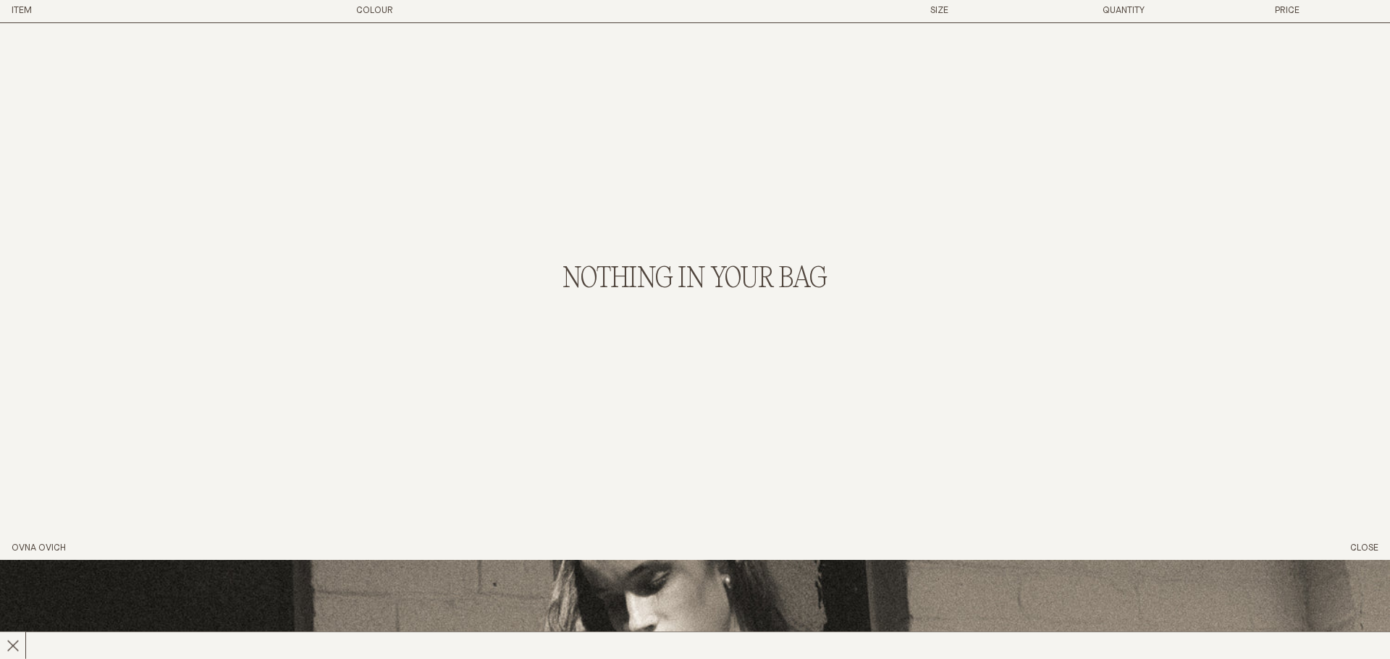
click at [373, 3] on div "Item Colour Size Quantity Price" at bounding box center [695, 11] width 1390 height 23
click at [1358, 545] on button "Close" at bounding box center [1364, 549] width 28 height 12
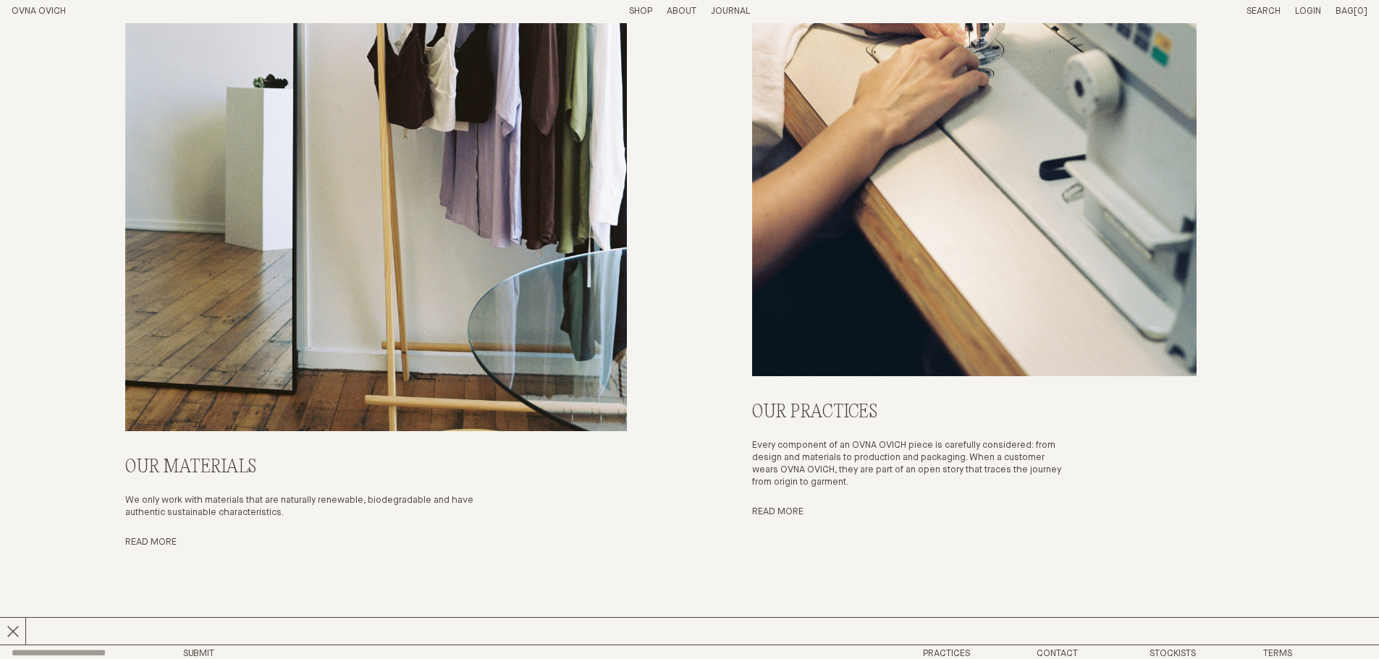
scroll to position [6463, 0]
